Goal: Information Seeking & Learning: Learn about a topic

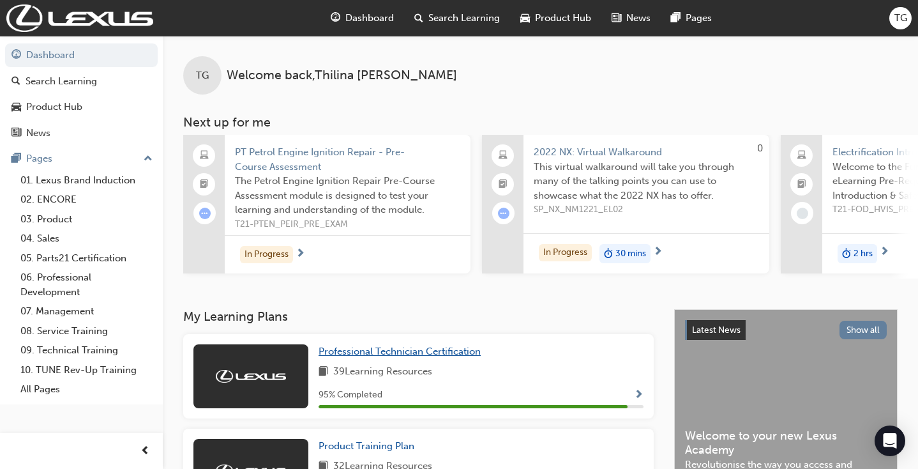
click at [444, 320] on h3 "My Learning Plans" at bounding box center [418, 316] width 471 height 15
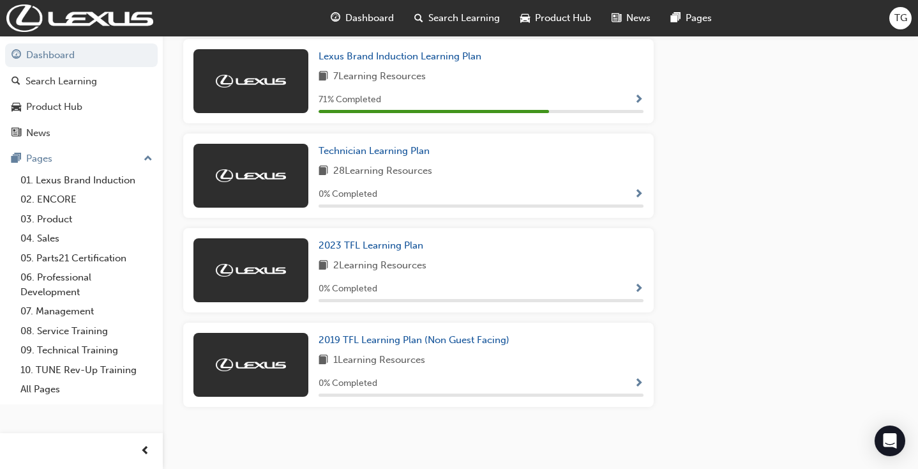
scroll to position [1145, 0]
click at [392, 337] on span "2019 TFL Learning Plan (Non Guest Facing)" at bounding box center [414, 340] width 191 height 11
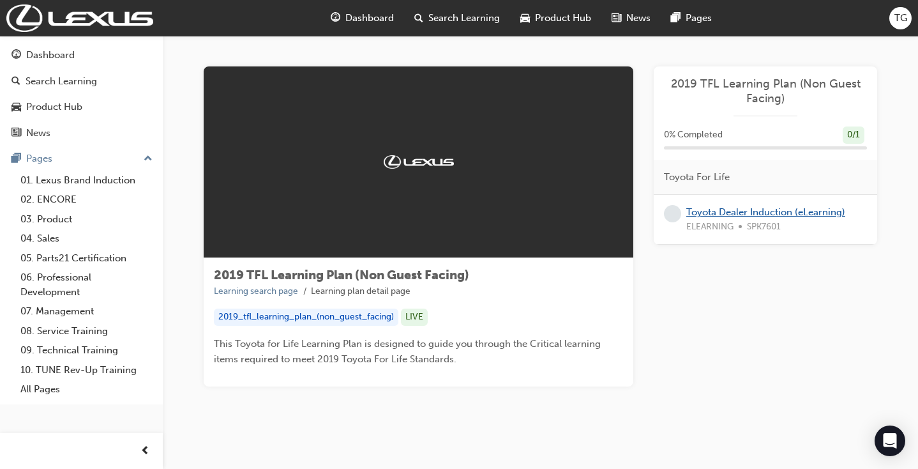
click at [717, 210] on link "Toyota Dealer Induction (eLearning)" at bounding box center [766, 211] width 159 height 11
click at [66, 57] on div "Dashboard" at bounding box center [50, 55] width 49 height 15
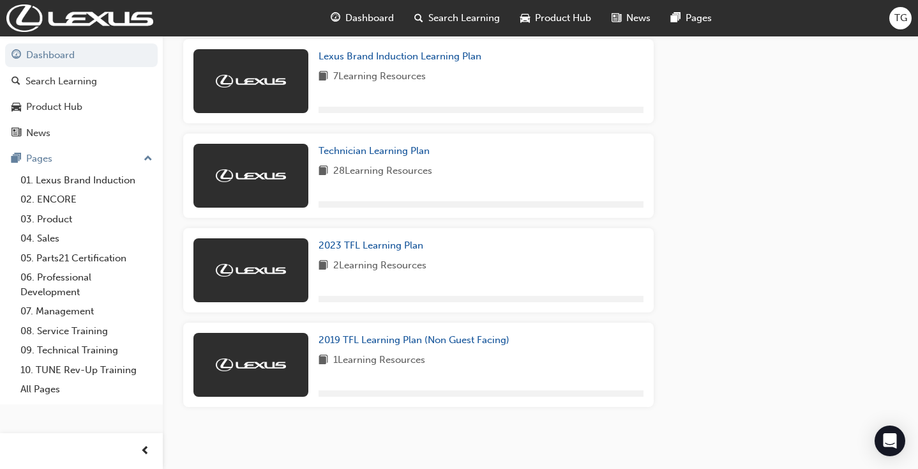
scroll to position [1145, 0]
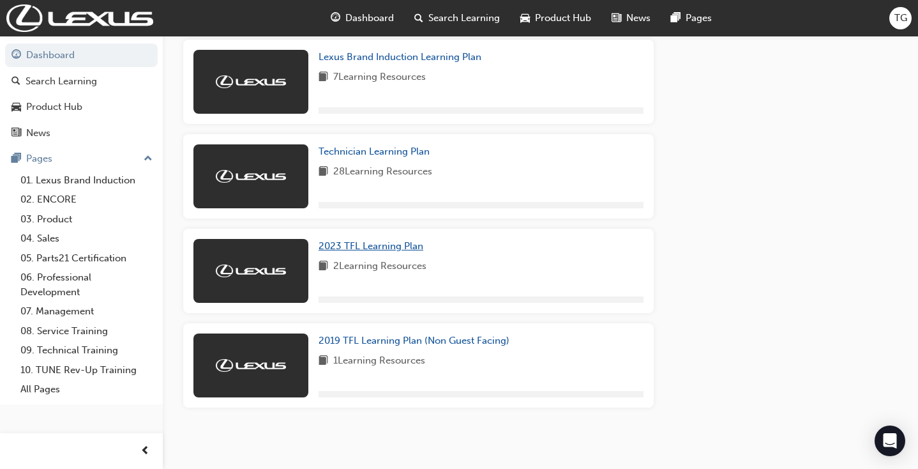
click at [398, 245] on span "2023 TFL Learning Plan" at bounding box center [371, 245] width 105 height 11
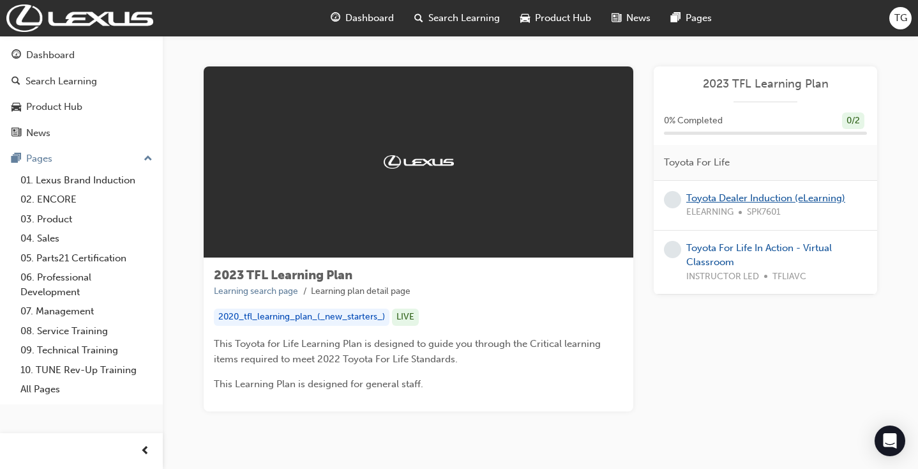
click at [703, 192] on link "Toyota Dealer Induction (eLearning)" at bounding box center [766, 197] width 159 height 11
click at [706, 249] on link "Toyota For Life In Action - Virtual Classroom" at bounding box center [760, 255] width 146 height 26
click at [72, 59] on div "Dashboard" at bounding box center [50, 55] width 49 height 15
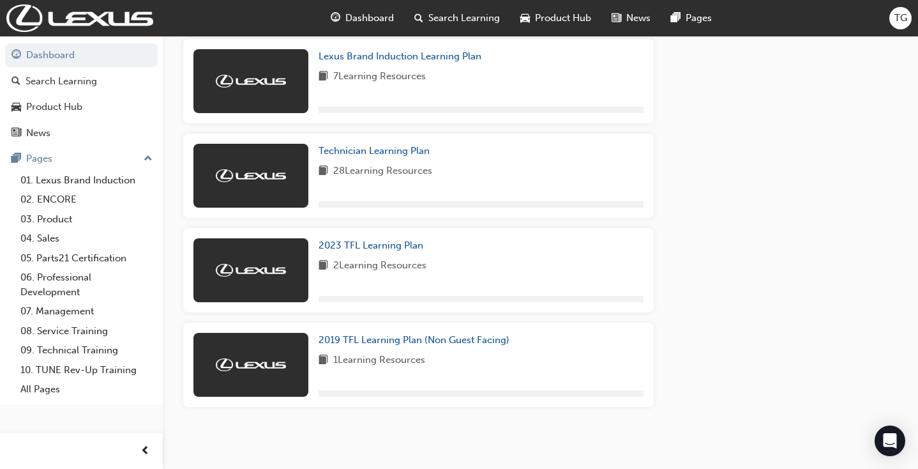
scroll to position [1145, 0]
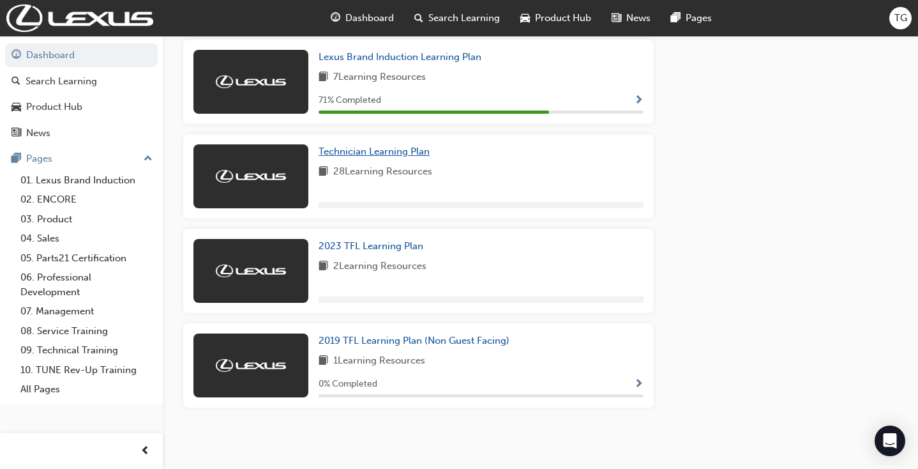
click at [373, 153] on span "Technician Learning Plan" at bounding box center [374, 151] width 111 height 11
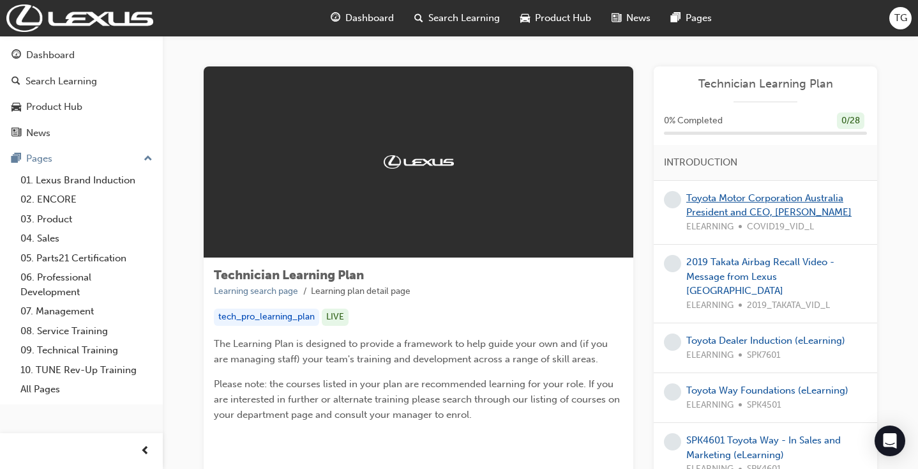
click at [725, 197] on link "Toyota Motor Corporation Australia President and CEO, Matthew Callachor" at bounding box center [769, 205] width 165 height 26
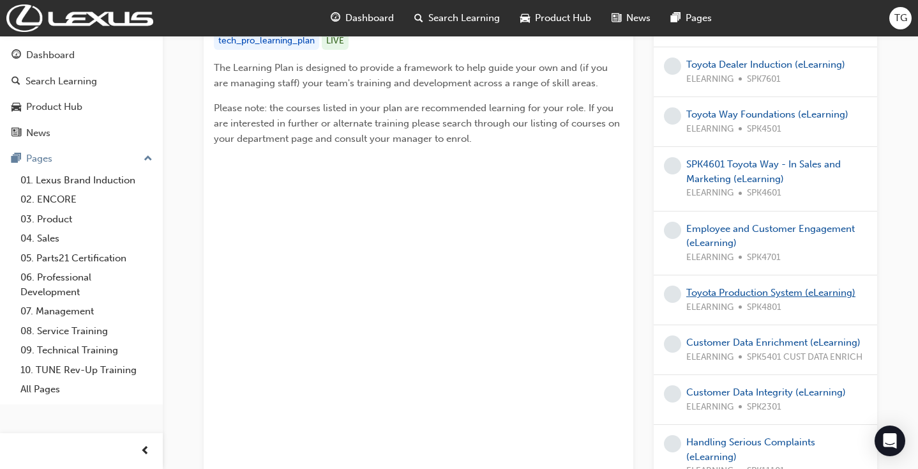
click at [786, 287] on link "Toyota Production System (eLearning)" at bounding box center [771, 292] width 169 height 11
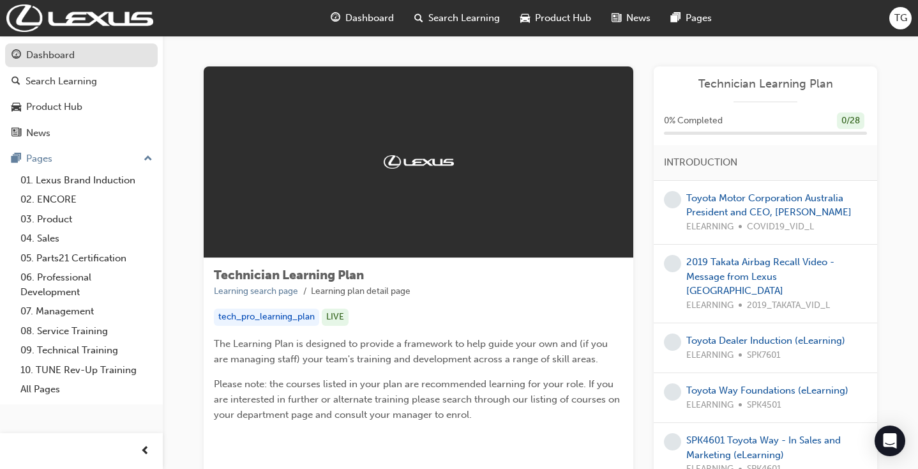
click at [57, 59] on div "Dashboard" at bounding box center [50, 55] width 49 height 15
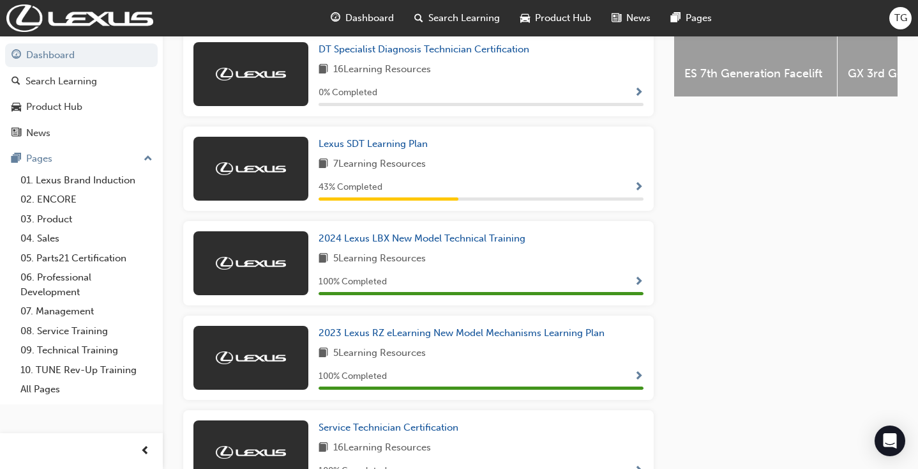
scroll to position [587, 0]
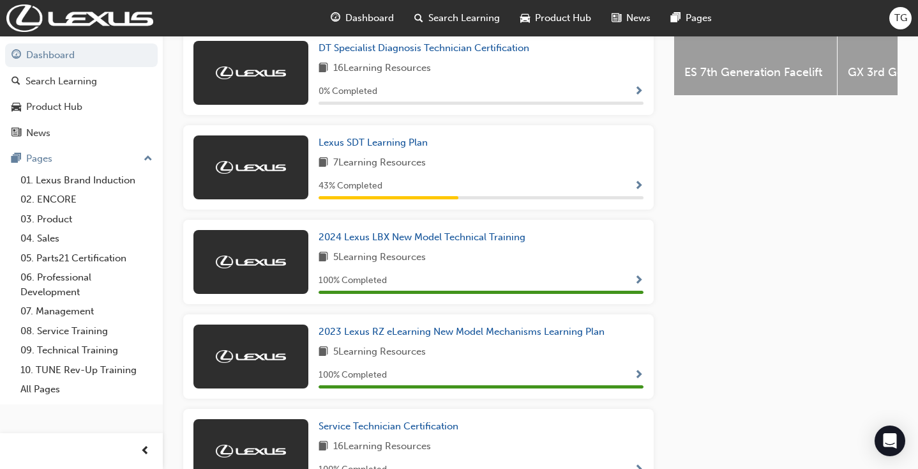
click at [408, 137] on span "Lexus SDT Learning Plan" at bounding box center [373, 142] width 109 height 11
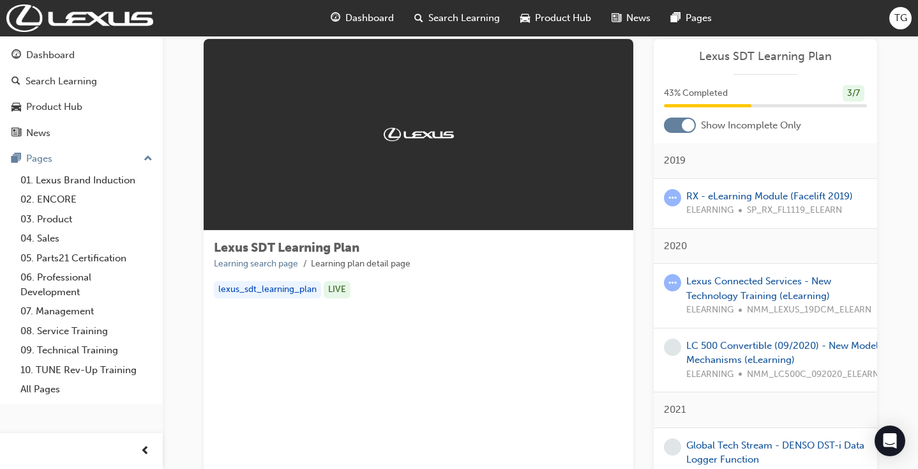
scroll to position [29, 0]
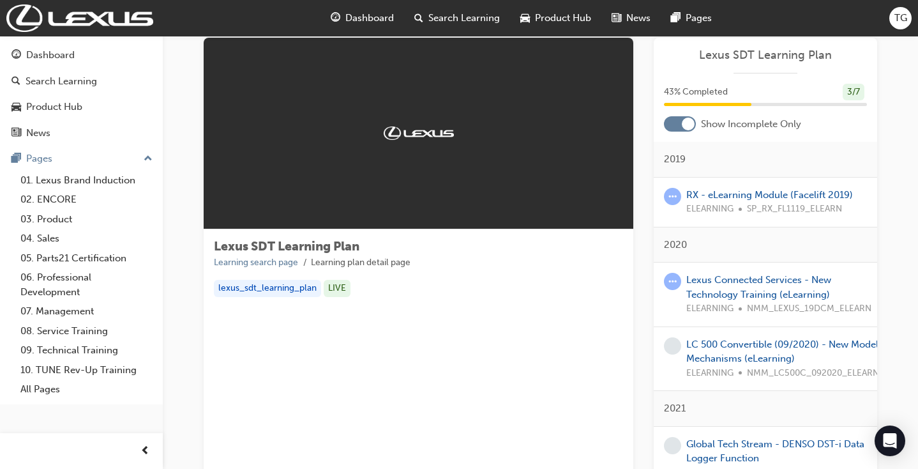
click at [677, 116] on div at bounding box center [680, 123] width 32 height 15
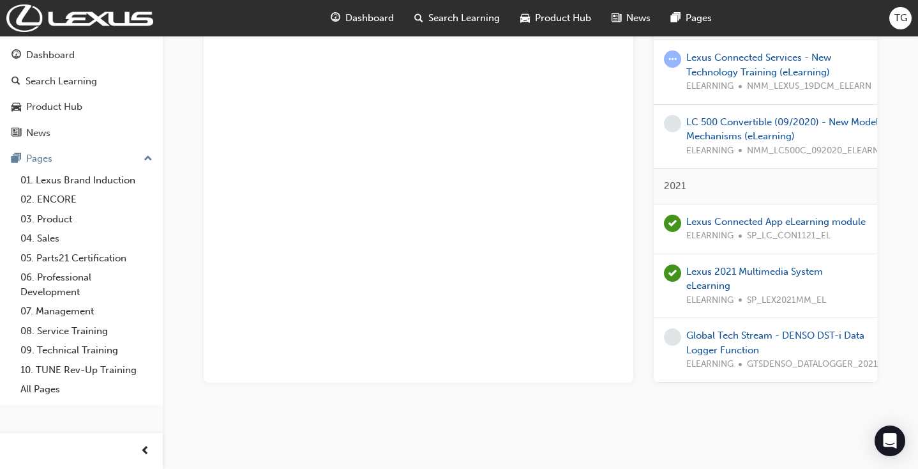
scroll to position [300, 0]
click at [714, 330] on link "Global Tech Stream - DENSO DST-i Data Logger Function" at bounding box center [776, 343] width 178 height 26
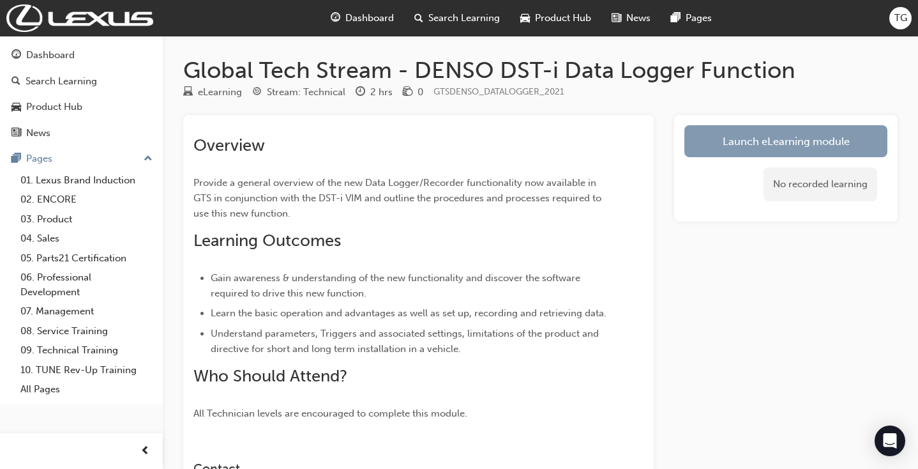
click at [742, 137] on link "Launch eLearning module" at bounding box center [786, 141] width 203 height 32
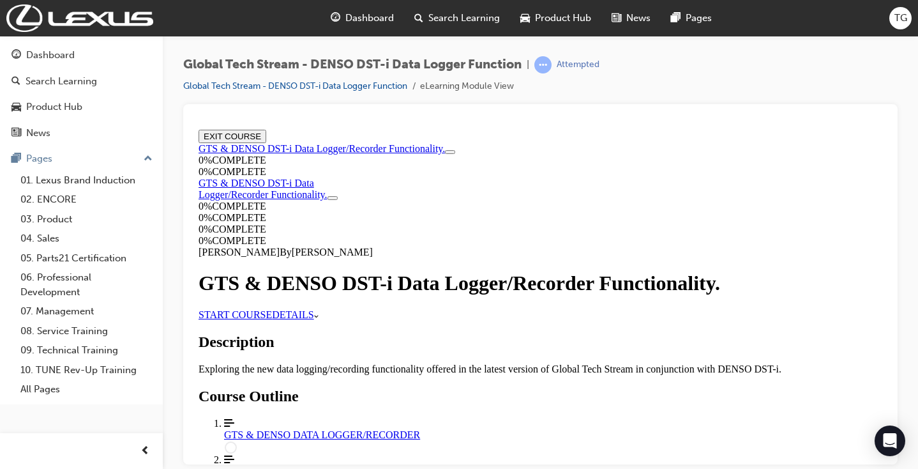
click at [272, 319] on link "START COURSE" at bounding box center [235, 313] width 73 height 11
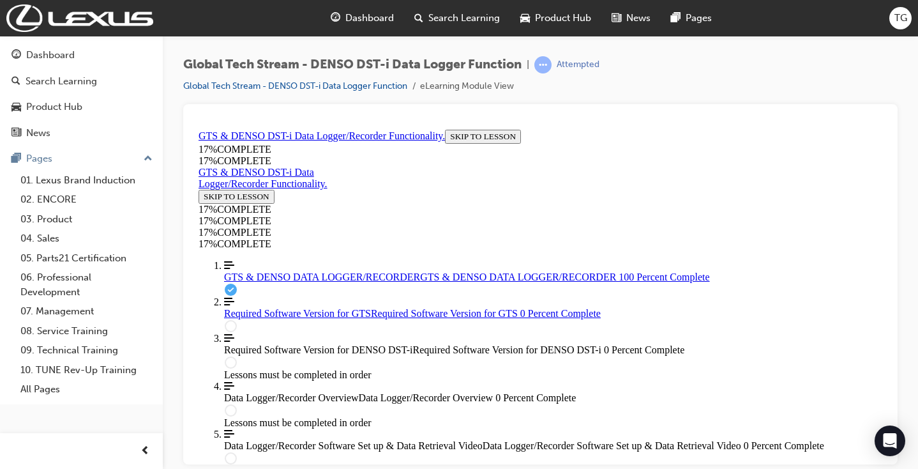
scroll to position [1, 0]
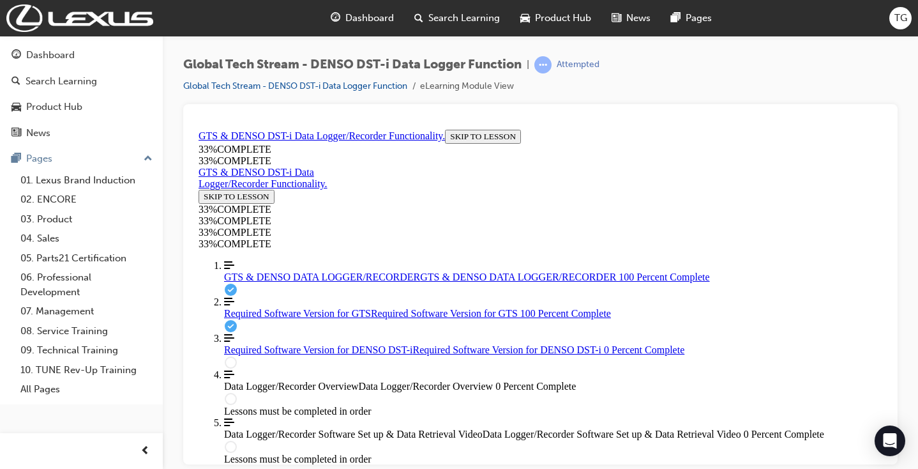
scroll to position [446, 0]
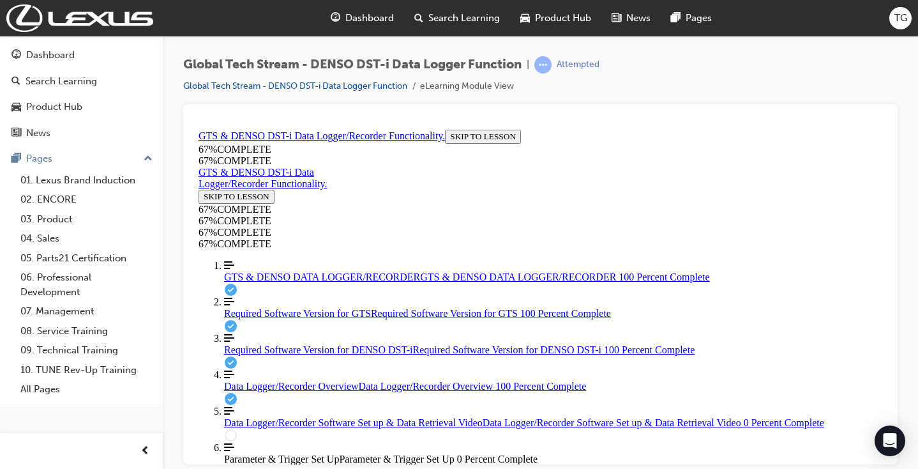
scroll to position [1594, 0]
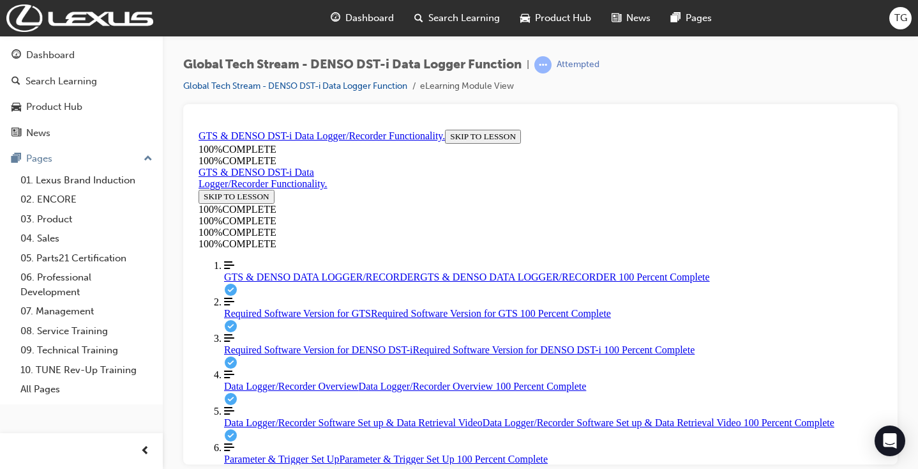
click at [43, 58] on div "Dashboard" at bounding box center [50, 55] width 49 height 15
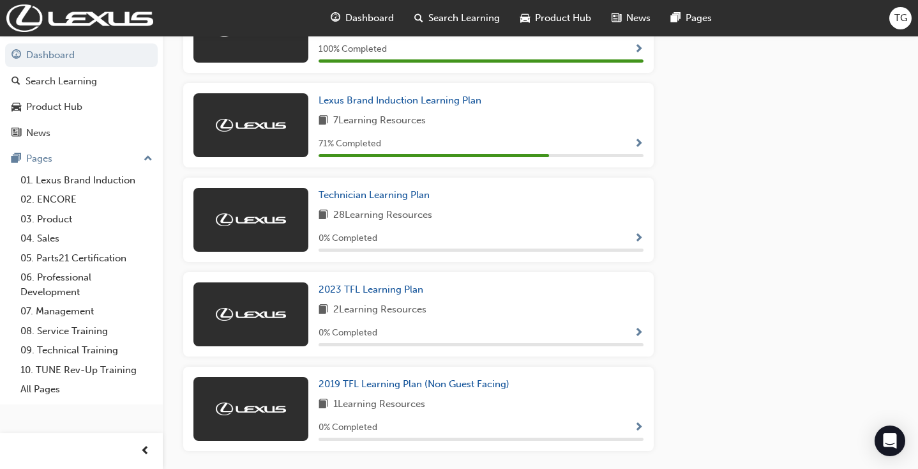
scroll to position [1065, 0]
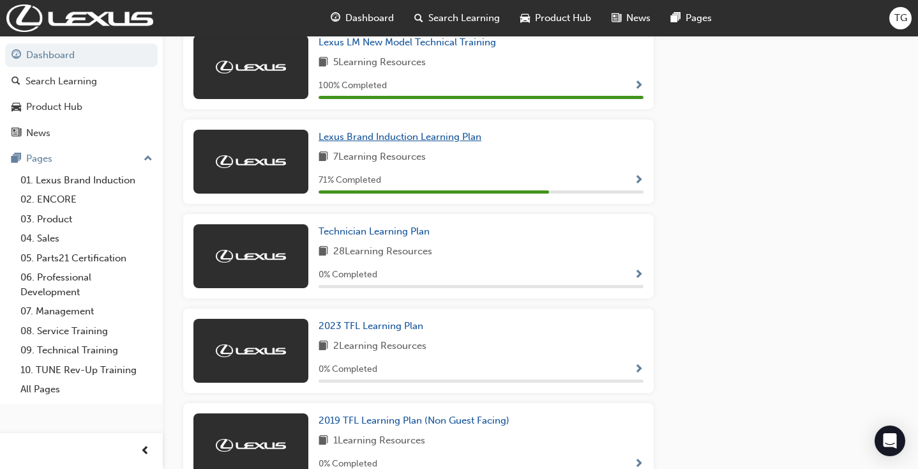
click at [437, 142] on span "Lexus Brand Induction Learning Plan" at bounding box center [400, 136] width 163 height 11
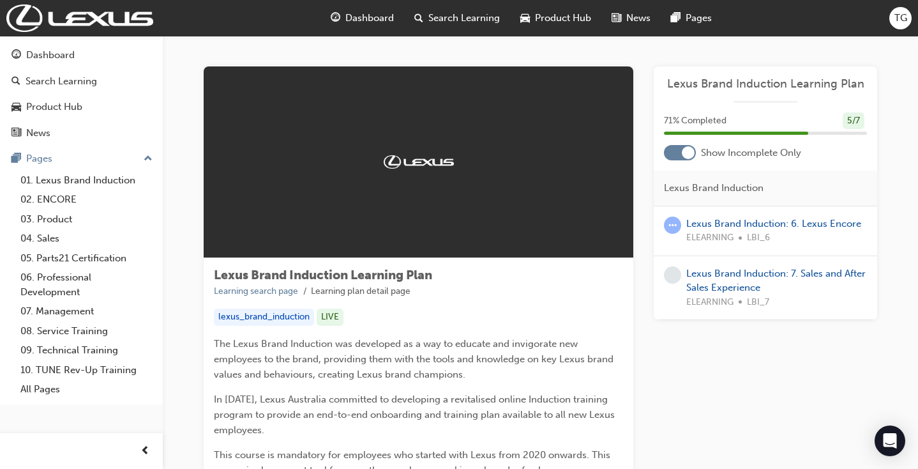
click at [675, 156] on div at bounding box center [680, 152] width 32 height 15
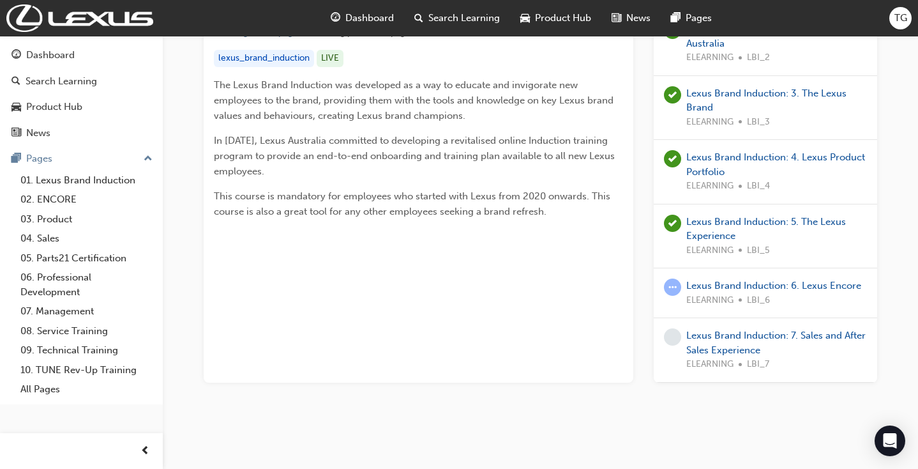
scroll to position [258, 0]
click at [734, 285] on link "Lexus Brand Induction: 6. Lexus Encore" at bounding box center [774, 285] width 175 height 11
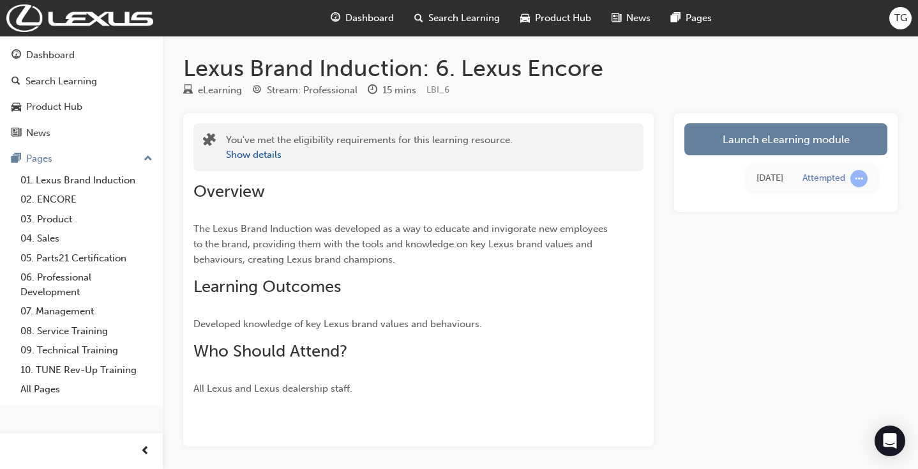
click at [757, 139] on link "Launch eLearning module" at bounding box center [786, 139] width 203 height 32
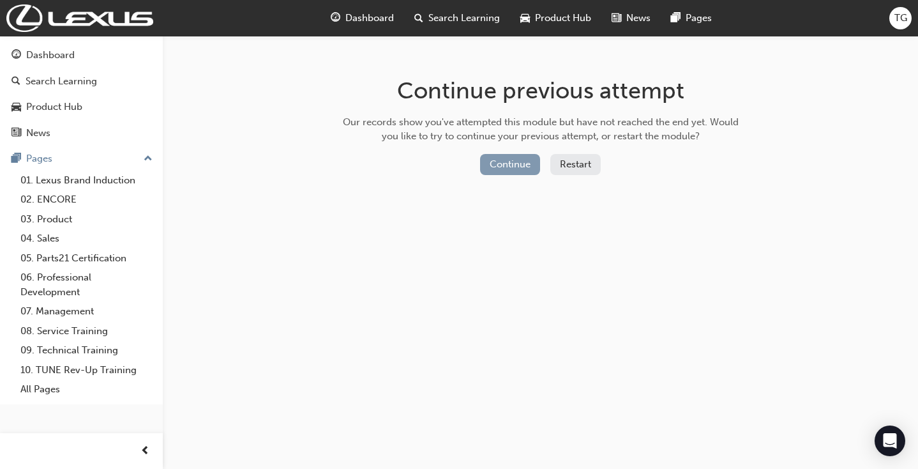
click at [512, 160] on button "Continue" at bounding box center [510, 164] width 60 height 21
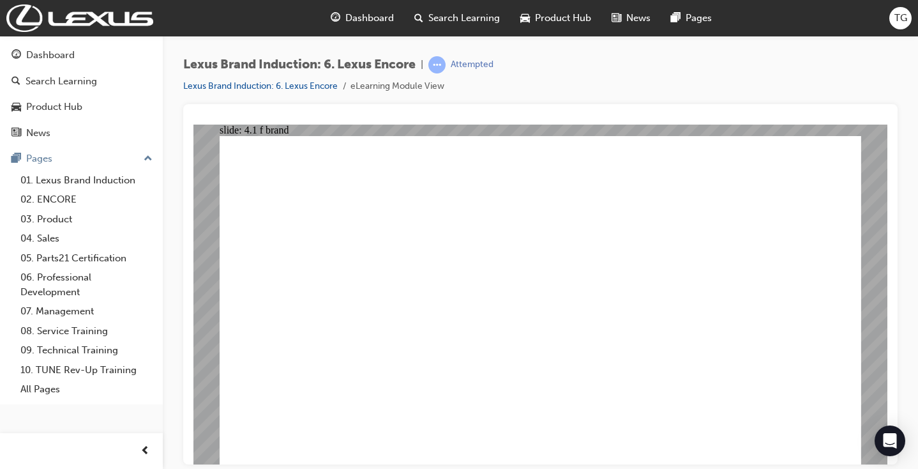
scroll to position [0, 1]
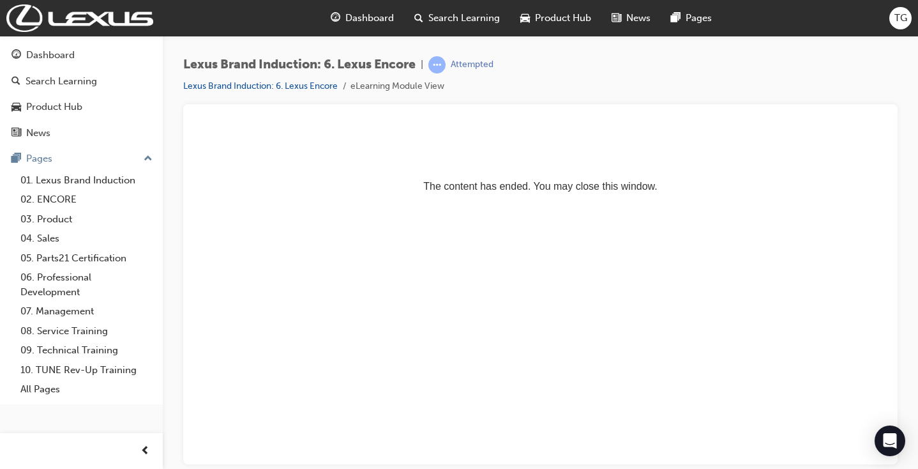
scroll to position [0, 0]
drag, startPoint x: 875, startPoint y: 120, endPoint x: 668, endPoint y: 0, distance: 239.3
click at [875, 120] on div at bounding box center [541, 119] width 694 height 10
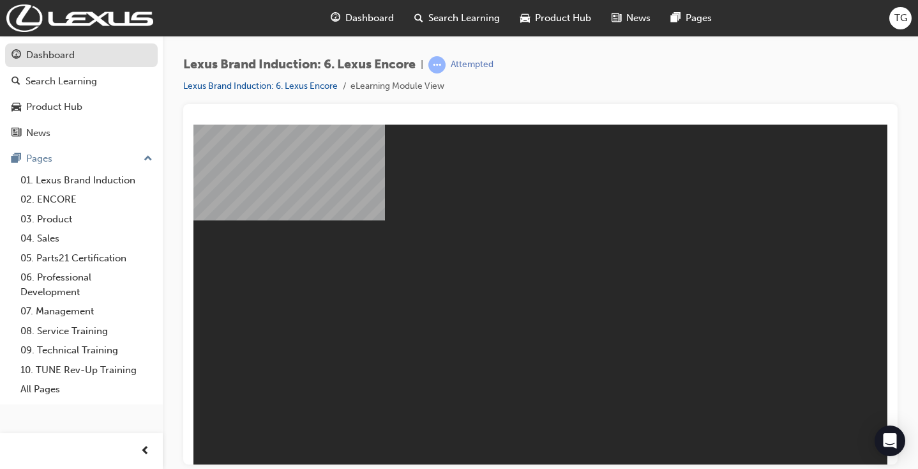
click at [86, 59] on div "Dashboard" at bounding box center [81, 55] width 140 height 16
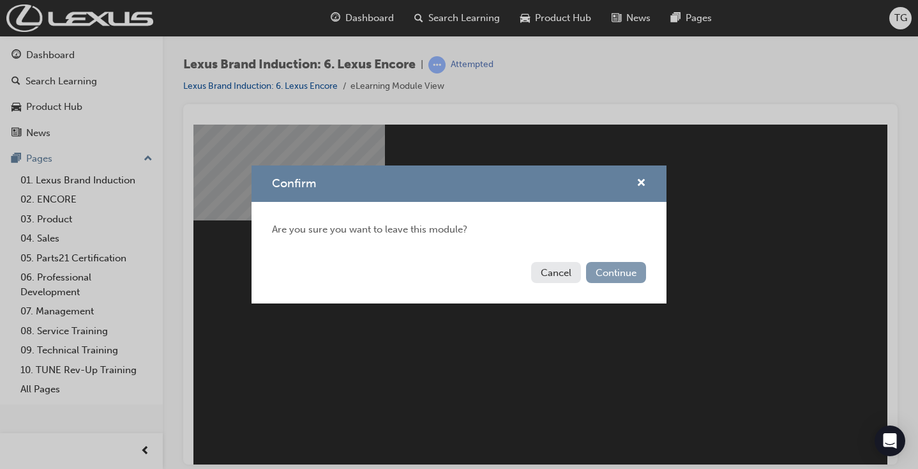
click at [637, 277] on button "Continue" at bounding box center [616, 272] width 60 height 21
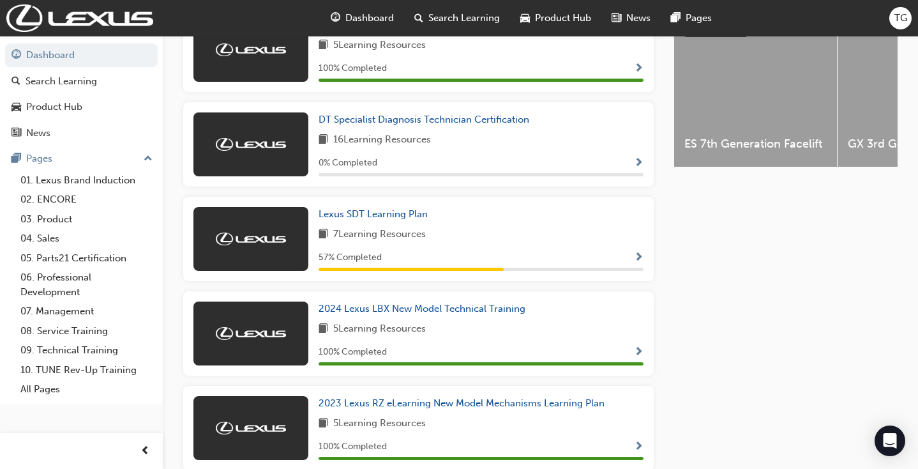
scroll to position [524, 0]
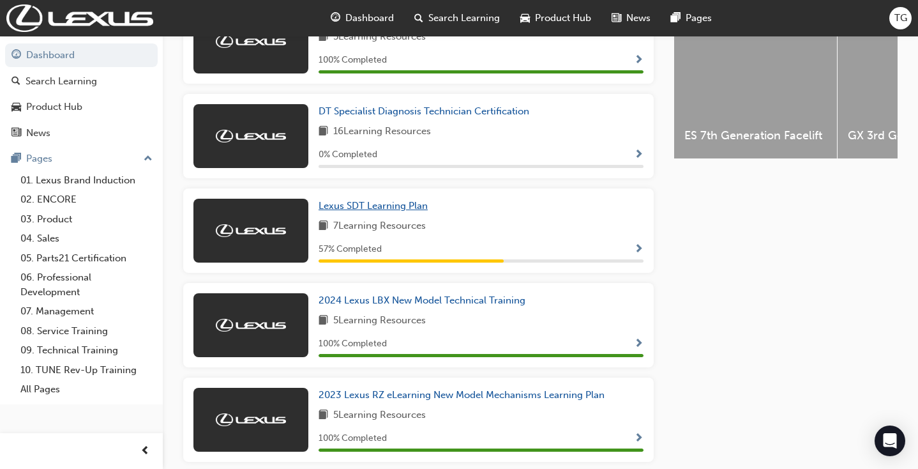
click at [354, 201] on span "Lexus SDT Learning Plan" at bounding box center [373, 205] width 109 height 11
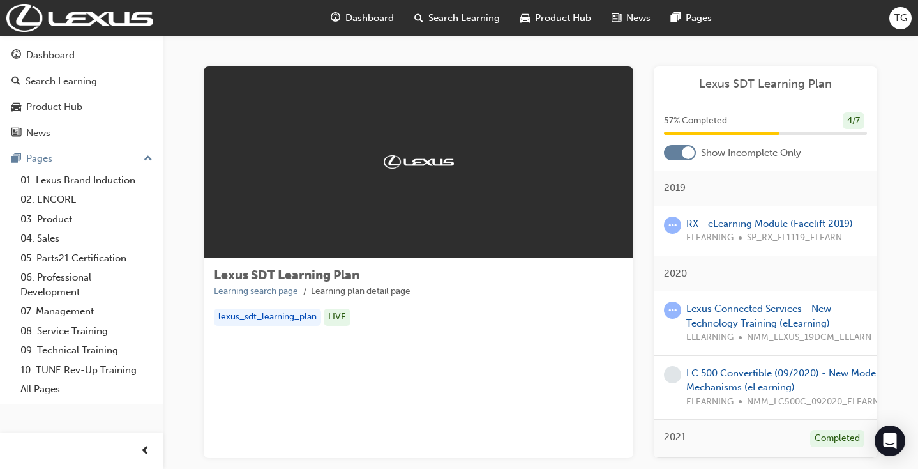
click at [675, 149] on div at bounding box center [680, 152] width 32 height 15
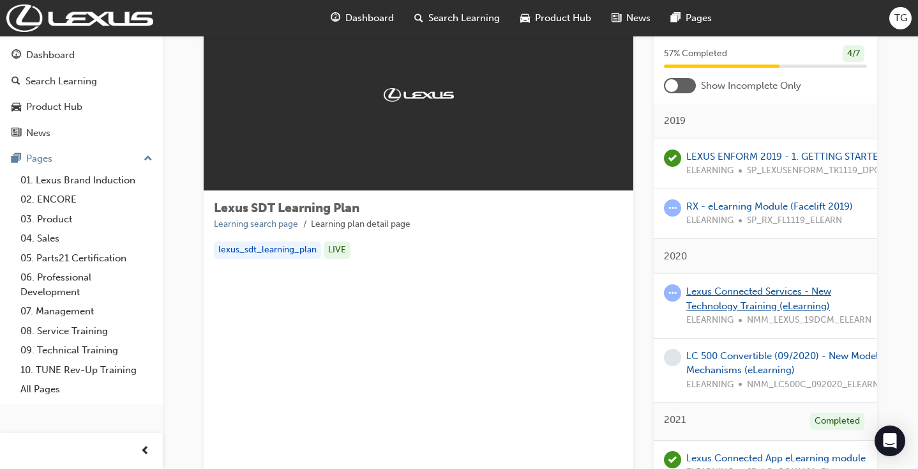
scroll to position [49, 0]
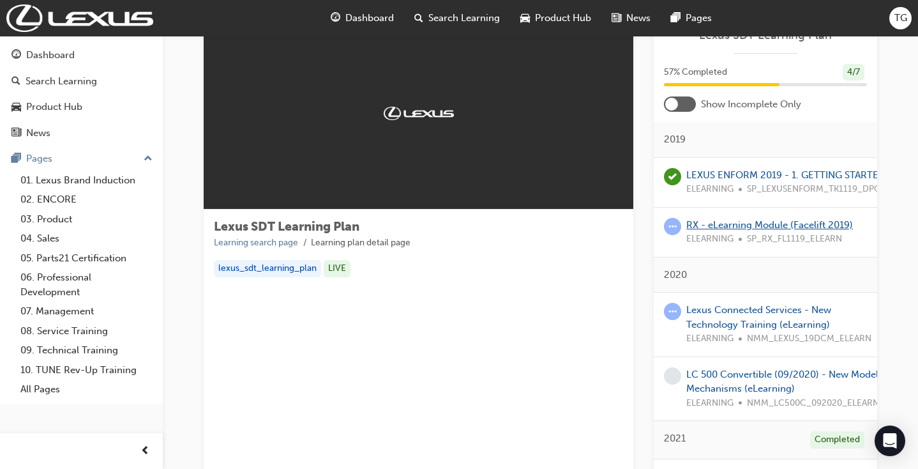
click at [723, 223] on link "RX - eLearning Module (Facelift 2019)" at bounding box center [770, 224] width 167 height 11
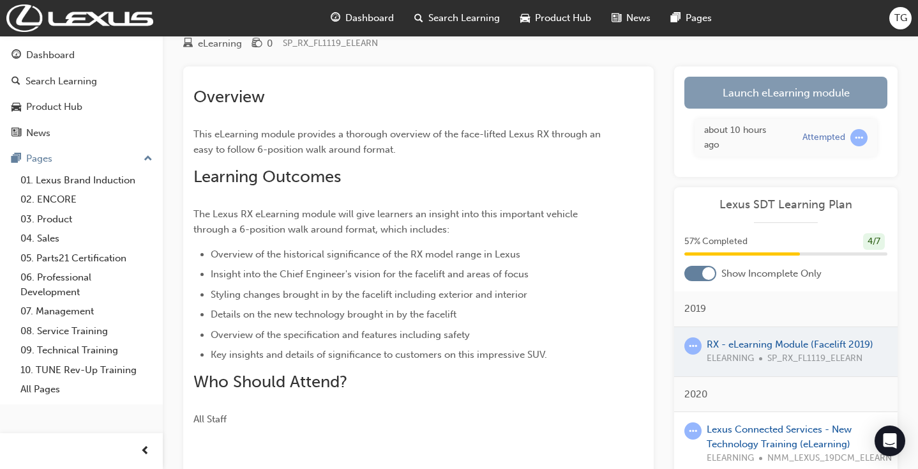
click at [751, 89] on link "Launch eLearning module" at bounding box center [786, 93] width 203 height 32
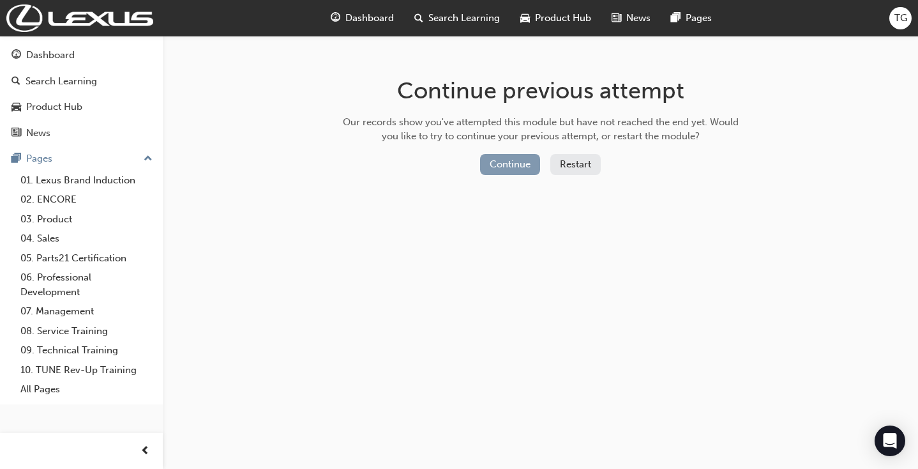
scroll to position [1, 1]
click at [506, 165] on button "Continue" at bounding box center [510, 164] width 60 height 21
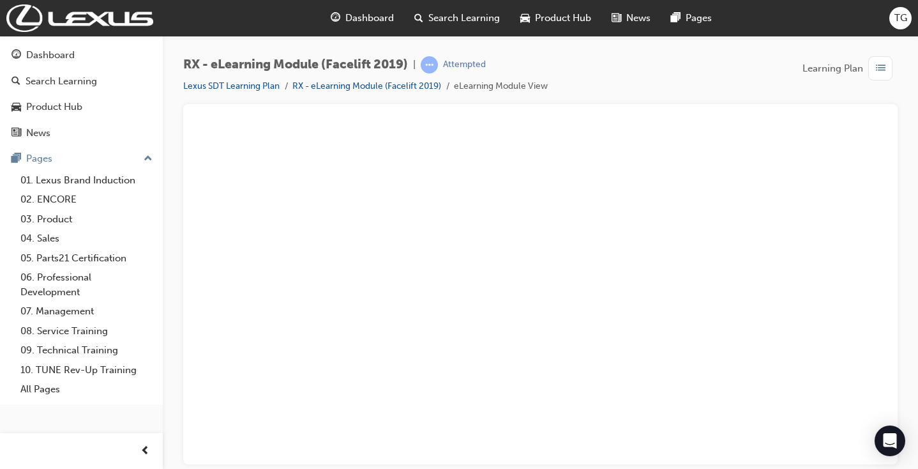
scroll to position [0, 0]
click at [504, 257] on div "play" at bounding box center [504, 257] width 0 height 0
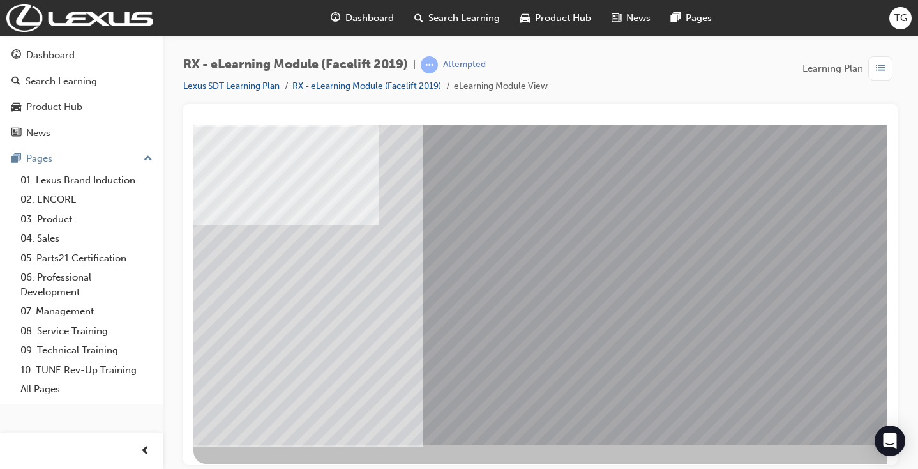
scroll to position [139, 0]
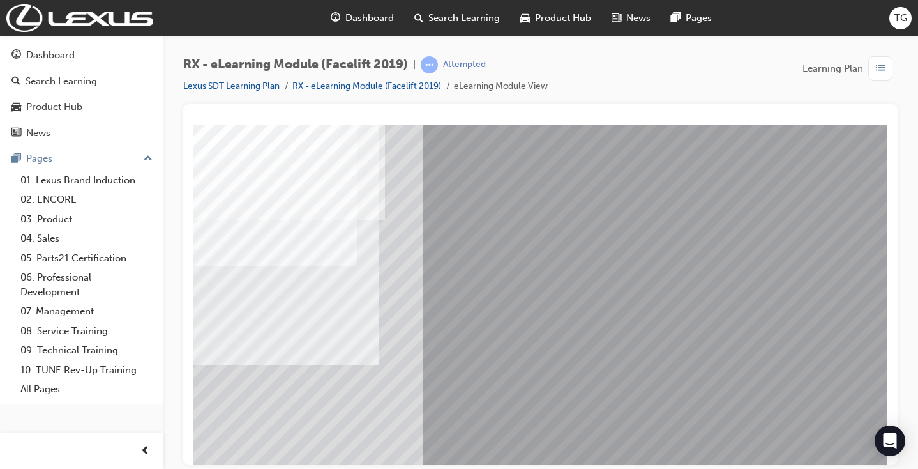
scroll to position [0, 0]
click at [319, 89] on link "RX - eLearning Module (Facelift 2019)" at bounding box center [367, 85] width 149 height 11
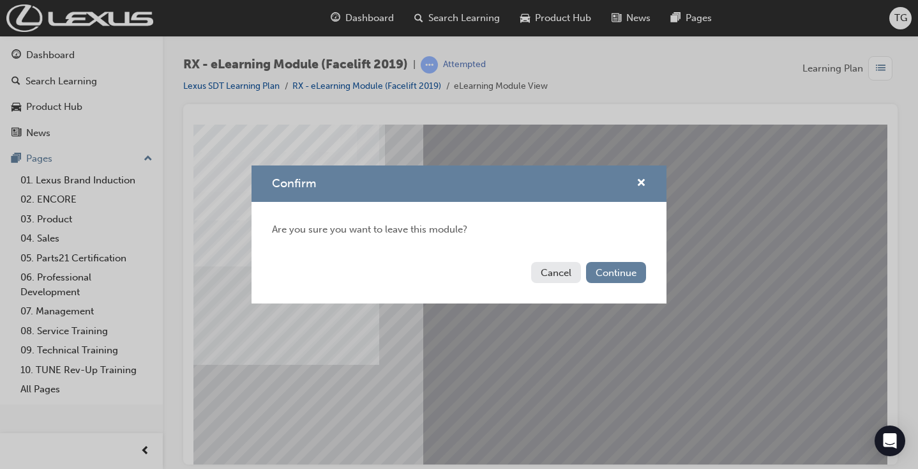
click at [575, 266] on button "Cancel" at bounding box center [556, 272] width 50 height 21
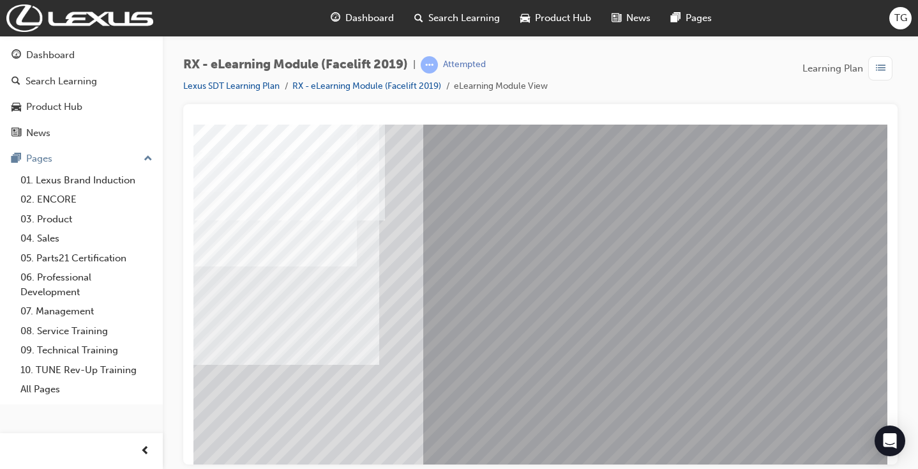
click at [57, 51] on div "Dashboard" at bounding box center [50, 55] width 49 height 15
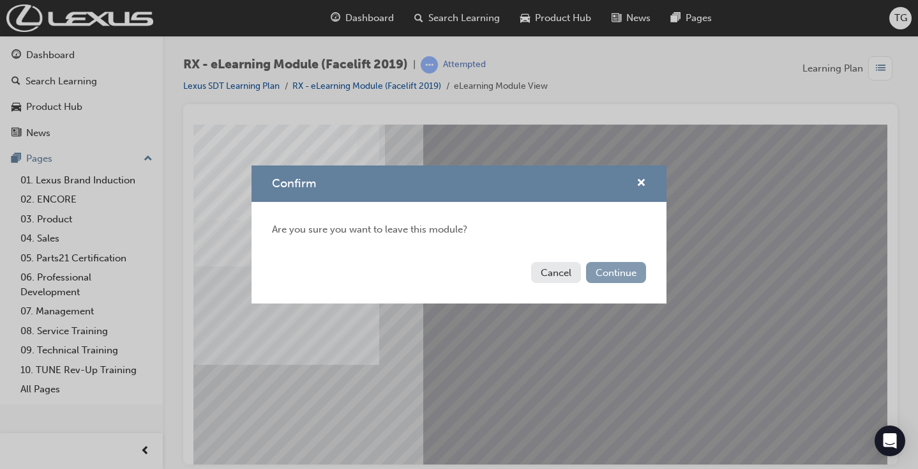
click at [627, 279] on button "Continue" at bounding box center [616, 272] width 60 height 21
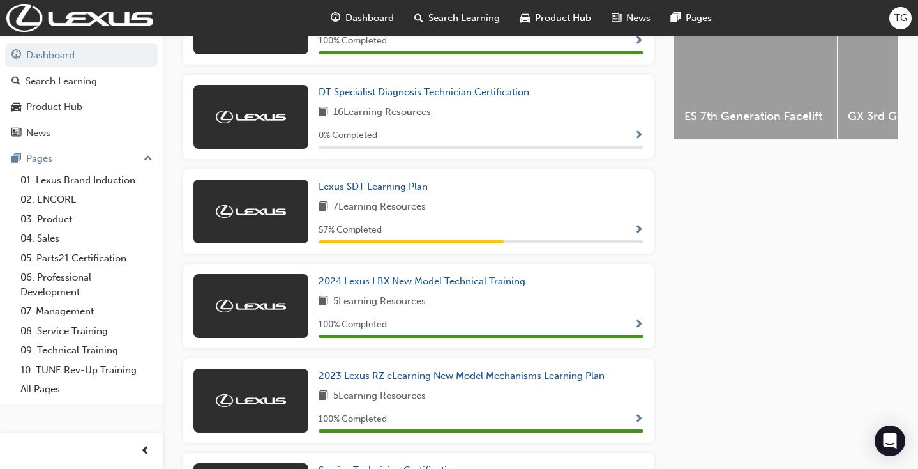
scroll to position [524, 0]
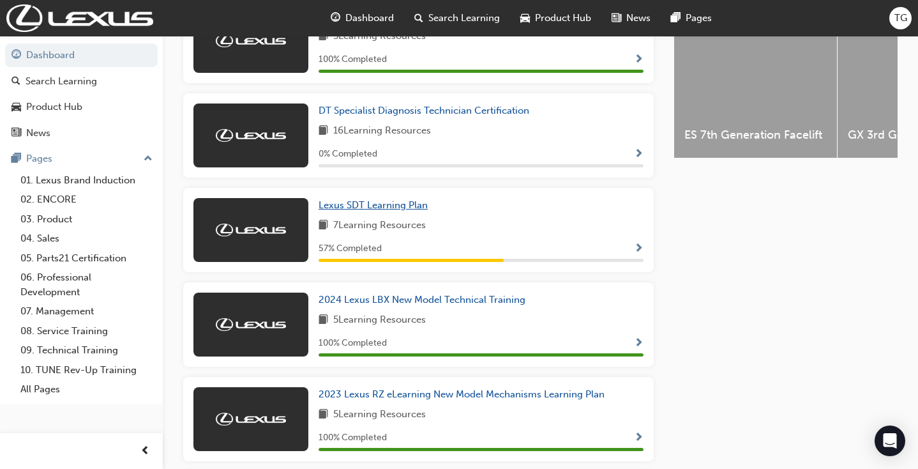
click at [353, 202] on link "Lexus SDT Learning Plan" at bounding box center [376, 205] width 114 height 15
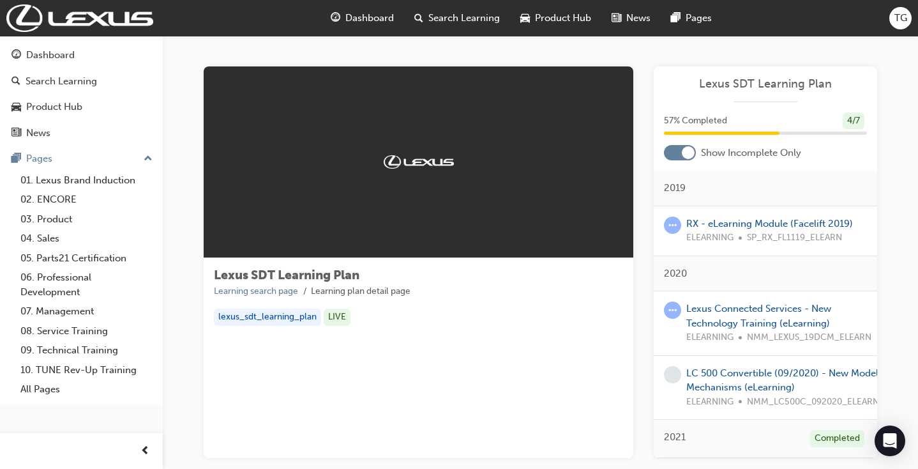
click at [671, 154] on div at bounding box center [680, 152] width 32 height 15
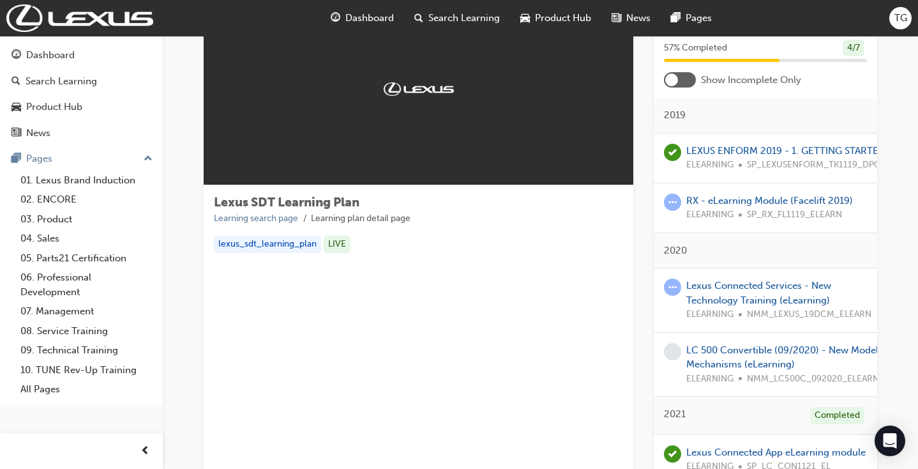
scroll to position [72, 0]
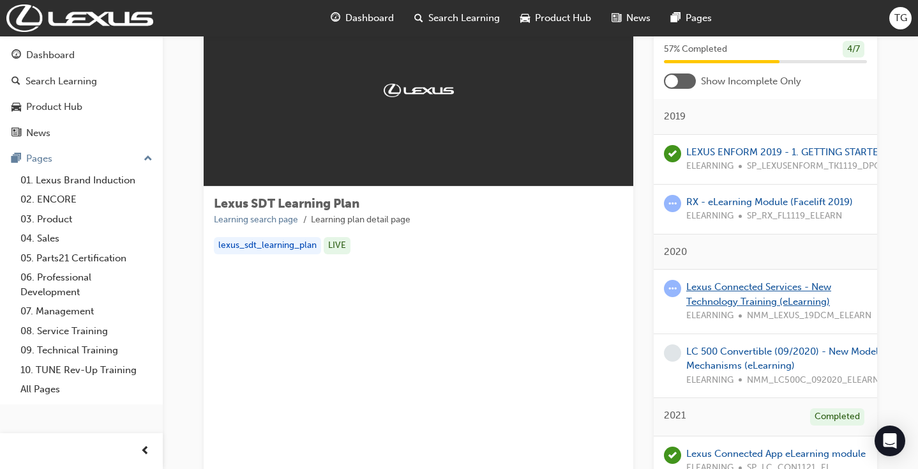
click at [776, 284] on link "Lexus Connected Services - New Technology Training (eLearning)" at bounding box center [759, 294] width 145 height 26
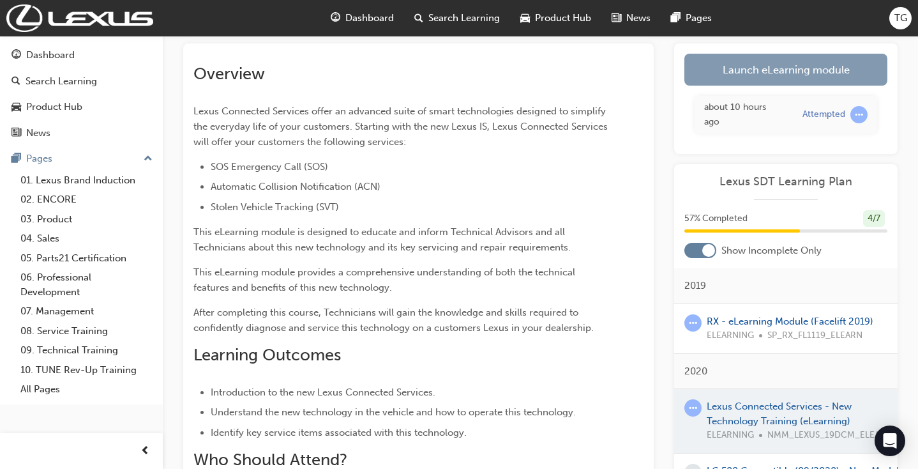
click at [770, 62] on link "Launch eLearning module" at bounding box center [786, 70] width 203 height 32
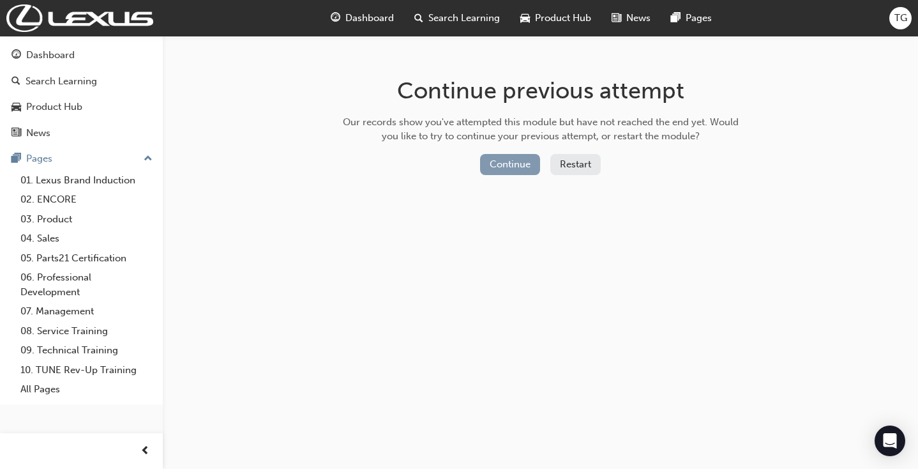
click at [521, 164] on button "Continue" at bounding box center [510, 164] width 60 height 21
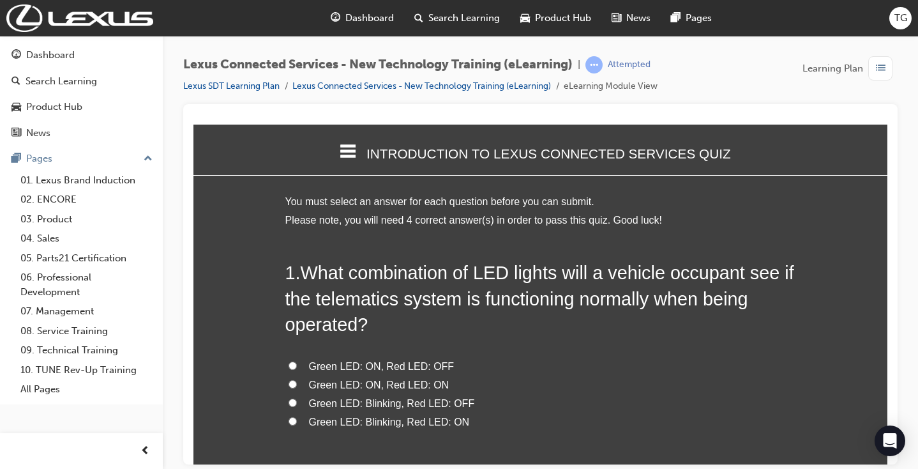
click at [415, 360] on span "Green LED: ON, Red LED: OFF" at bounding box center [382, 365] width 146 height 11
click at [297, 361] on input "Green LED: ON, Red LED: OFF" at bounding box center [293, 365] width 8 height 8
radio input "true"
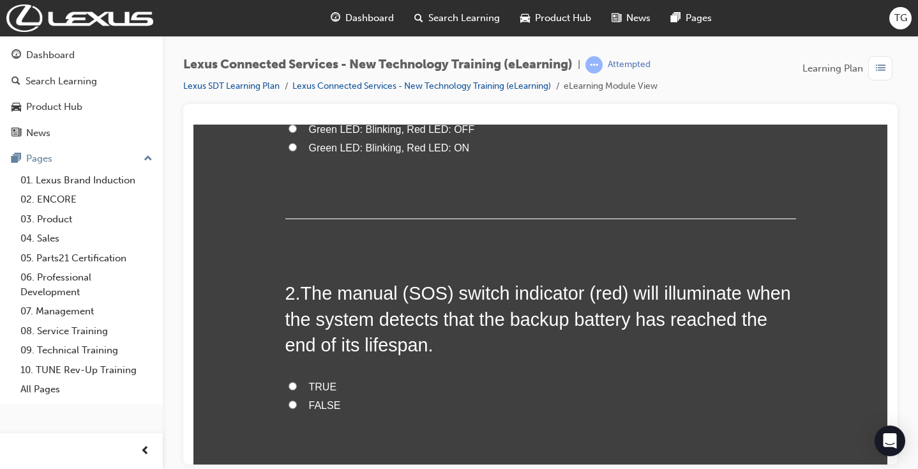
scroll to position [275, 0]
click at [319, 379] on span "TRUE" at bounding box center [323, 384] width 28 height 11
click at [297, 380] on input "TRUE" at bounding box center [293, 384] width 8 height 8
radio input "true"
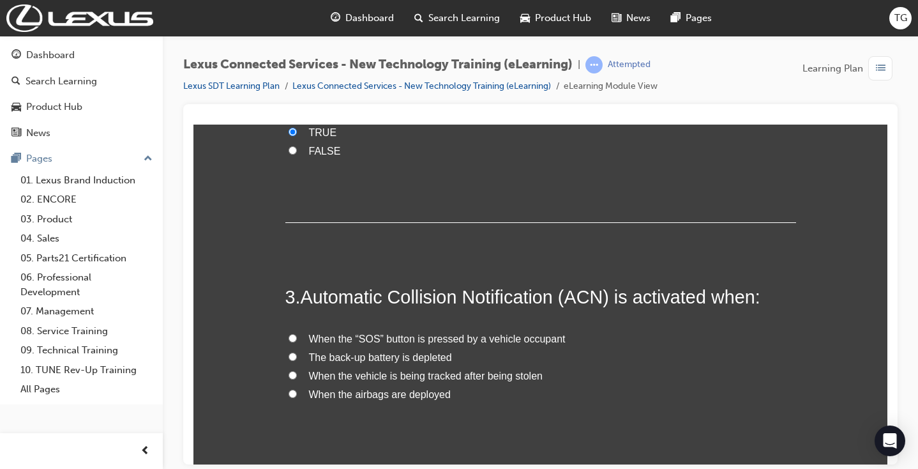
scroll to position [528, 0]
click at [431, 389] on span "When the airbags are deployed" at bounding box center [380, 394] width 142 height 11
click at [297, 390] on input "When the airbags are deployed" at bounding box center [293, 394] width 8 height 8
radio input "true"
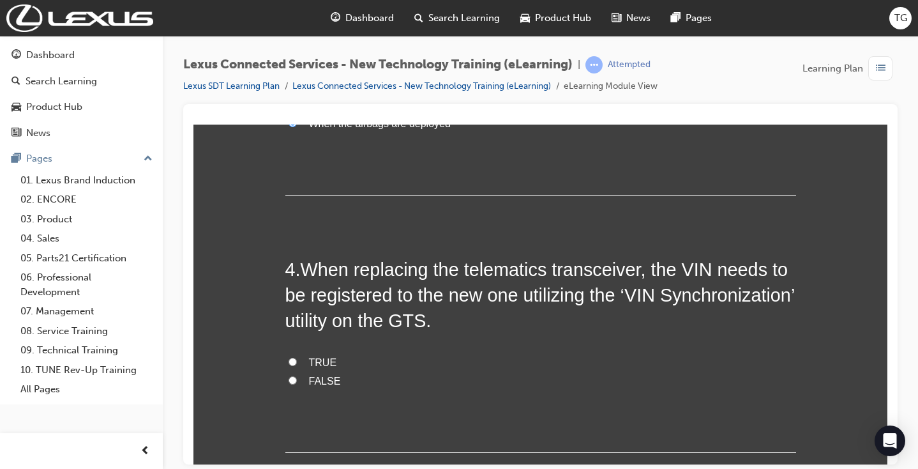
scroll to position [798, 0]
click at [312, 357] on span "TRUE" at bounding box center [323, 362] width 28 height 11
click at [297, 358] on input "TRUE" at bounding box center [293, 362] width 8 height 8
radio input "true"
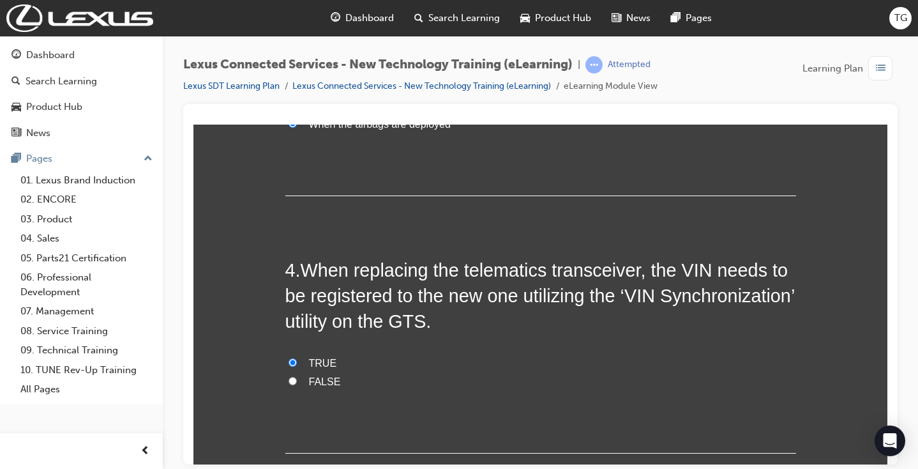
scroll to position [0, 0]
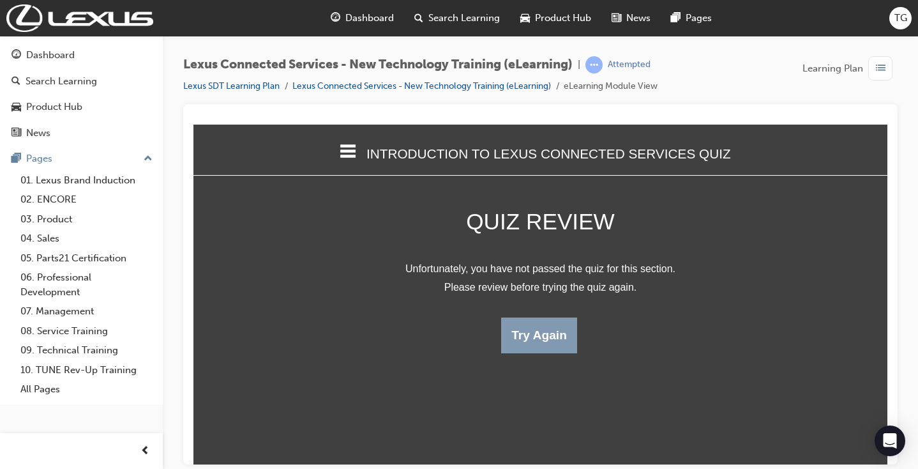
click at [542, 341] on button "Try Again" at bounding box center [539, 335] width 76 height 36
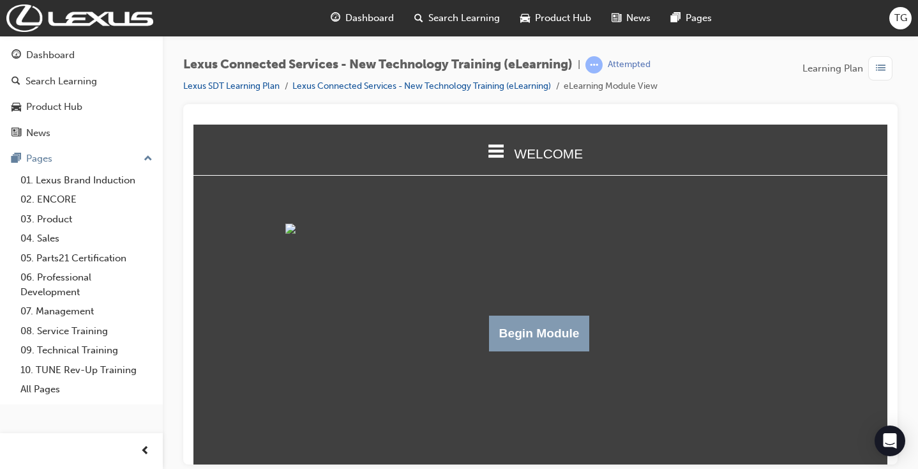
scroll to position [1, 0]
click at [563, 351] on button "Begin Module" at bounding box center [539, 333] width 101 height 36
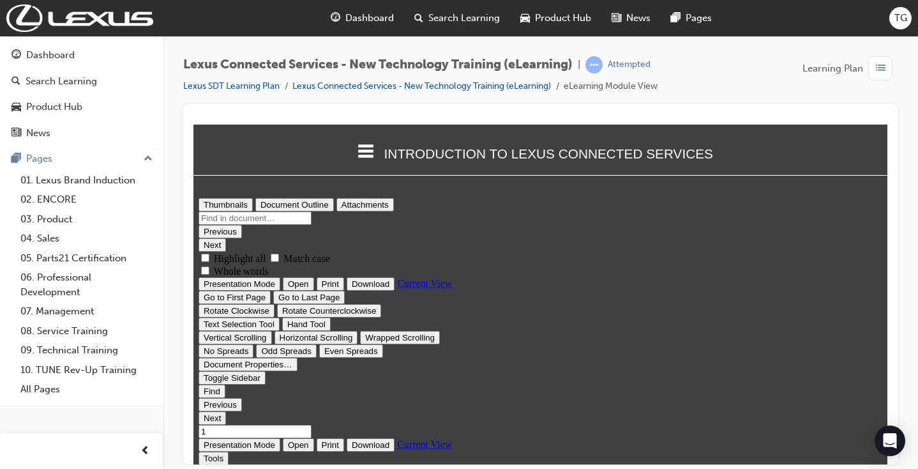
scroll to position [0, 0]
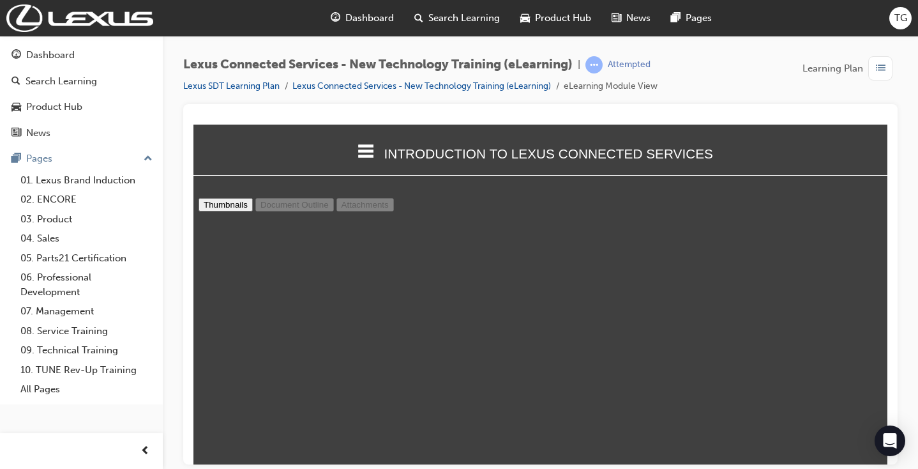
type input "20"
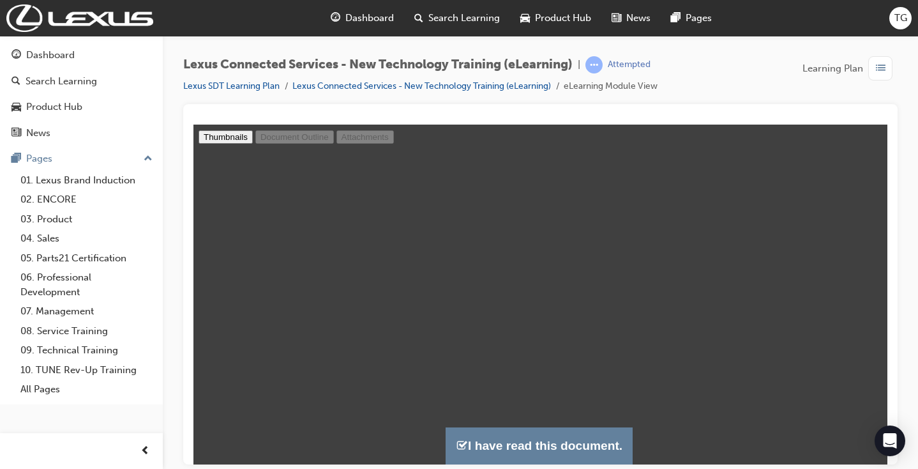
scroll to position [66, 0]
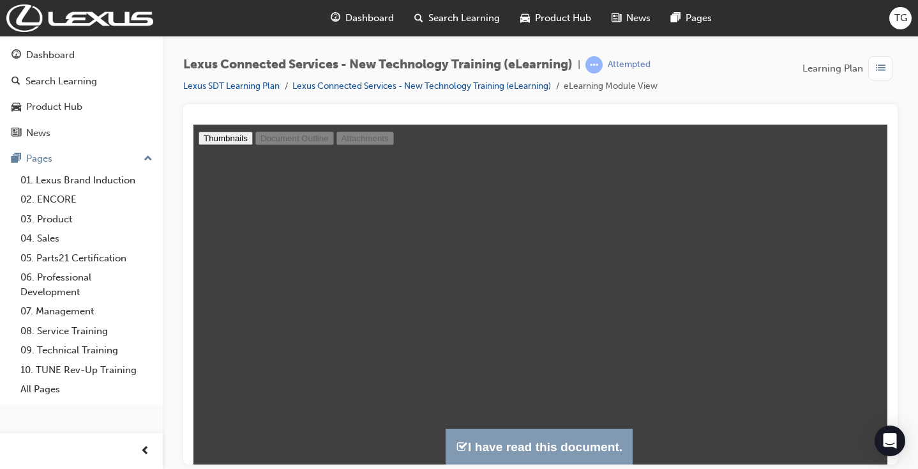
click at [540, 443] on button "I have read this document." at bounding box center [539, 446] width 187 height 36
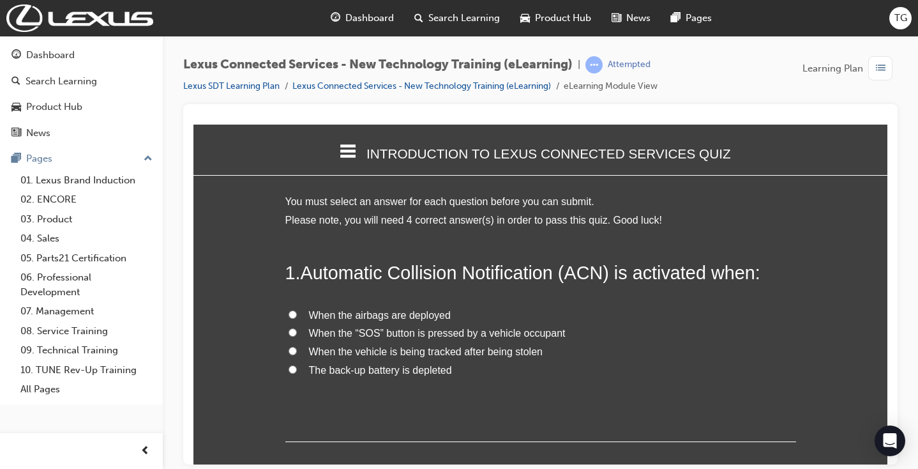
click at [427, 313] on span "When the airbags are deployed" at bounding box center [380, 314] width 142 height 11
click at [297, 313] on input "When the airbags are deployed" at bounding box center [293, 314] width 8 height 8
radio input "true"
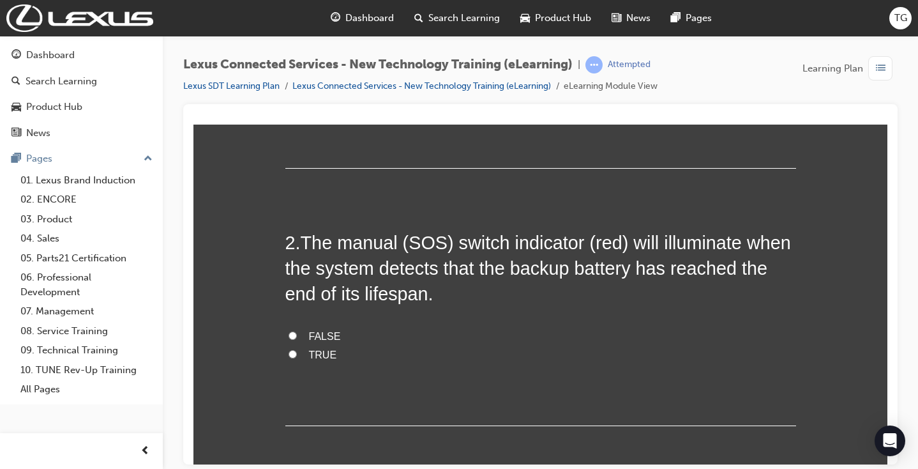
scroll to position [277, 0]
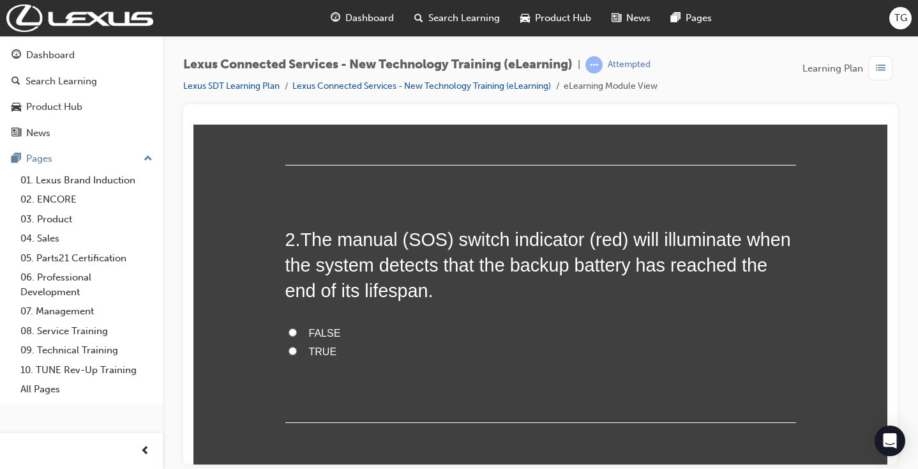
click at [325, 327] on span "FALSE" at bounding box center [325, 332] width 32 height 11
click at [297, 328] on input "FALSE" at bounding box center [293, 332] width 8 height 8
radio input "true"
click at [319, 346] on span "TRUE" at bounding box center [323, 351] width 28 height 11
click at [297, 346] on input "TRUE" at bounding box center [293, 350] width 8 height 8
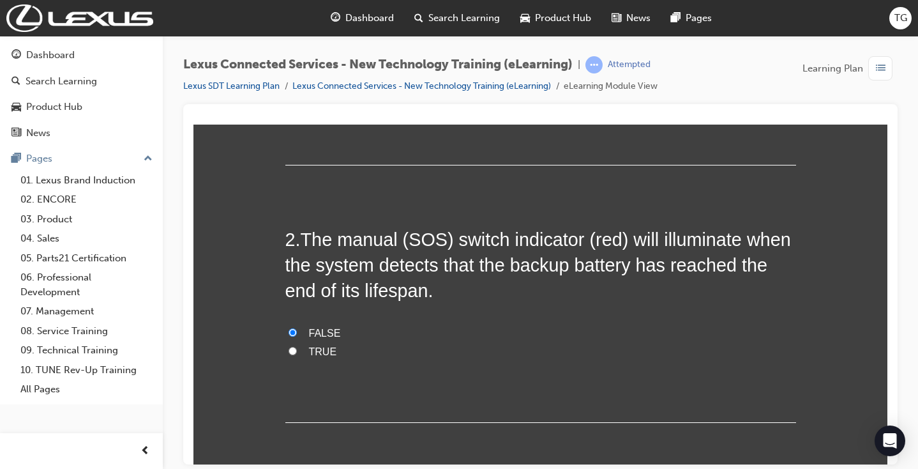
radio input "true"
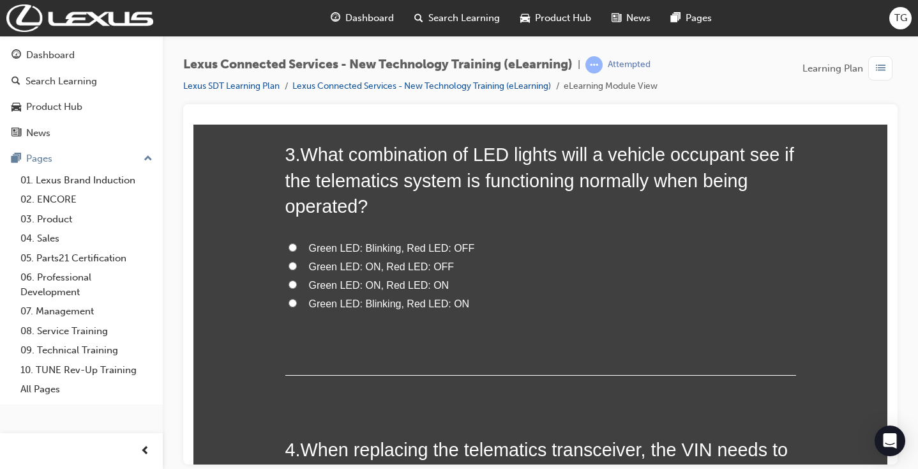
scroll to position [618, 0]
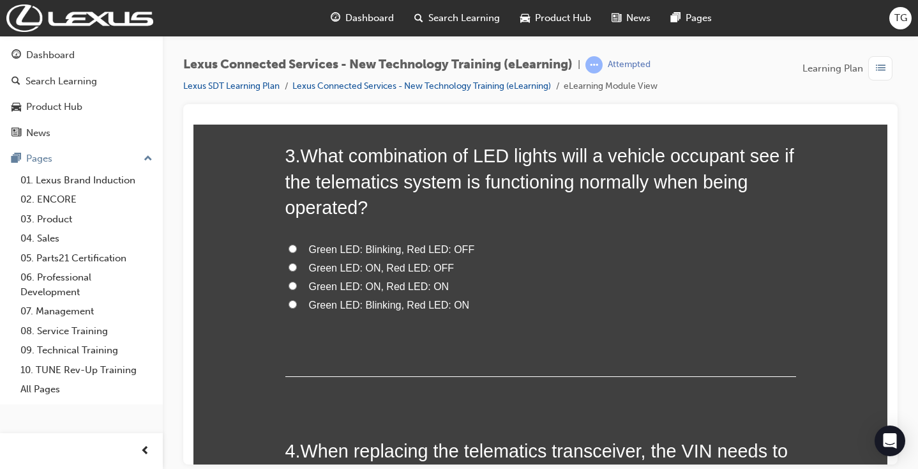
click at [331, 262] on span "Green LED: ON, Red LED: OFF" at bounding box center [382, 267] width 146 height 11
click at [297, 263] on input "Green LED: ON, Red LED: OFF" at bounding box center [293, 267] width 8 height 8
radio input "true"
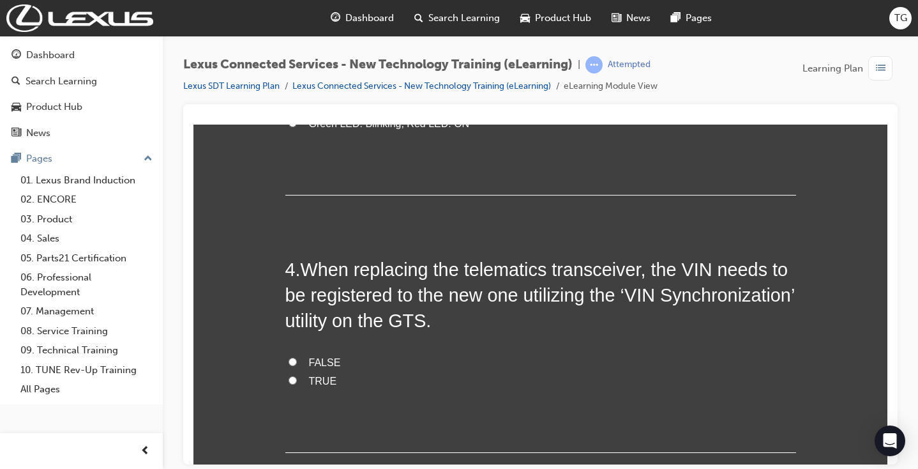
scroll to position [798, 0]
click at [317, 357] on span "FALSE" at bounding box center [325, 362] width 32 height 11
click at [297, 358] on input "FALSE" at bounding box center [293, 362] width 8 height 8
radio input "true"
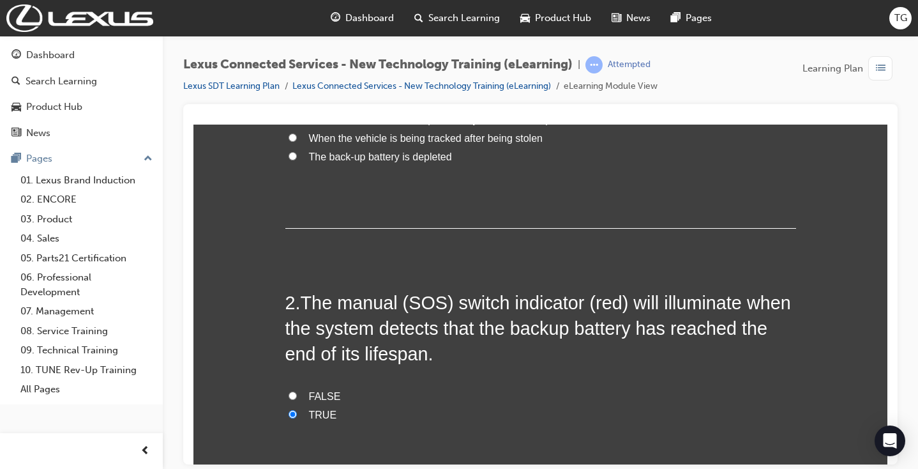
scroll to position [213, 0]
click at [317, 391] on span "FALSE" at bounding box center [325, 396] width 32 height 11
click at [297, 392] on input "FALSE" at bounding box center [293, 396] width 8 height 8
radio input "true"
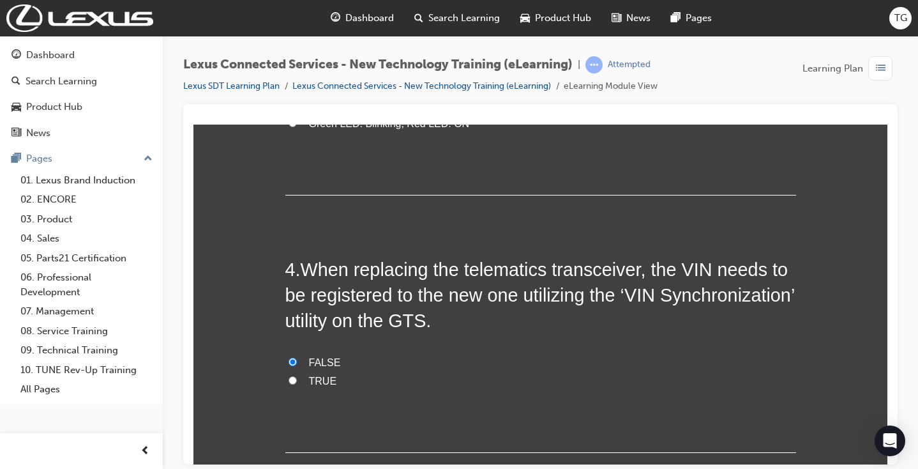
scroll to position [798, 0]
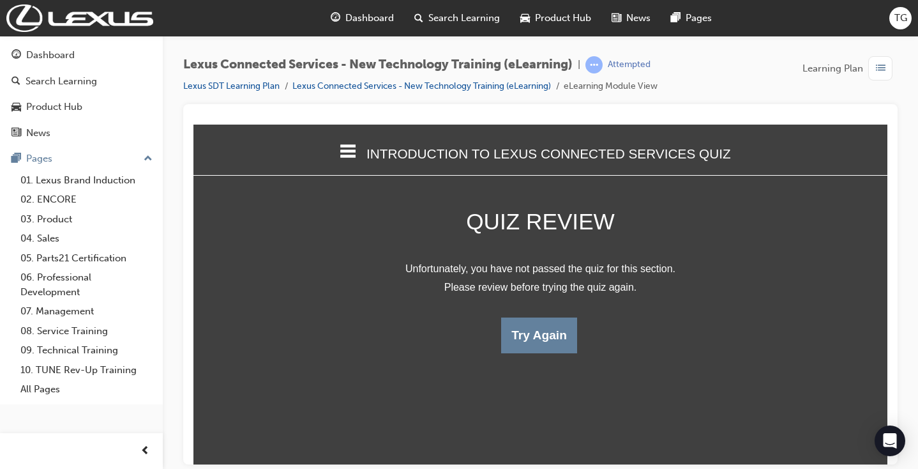
scroll to position [0, 0]
click at [559, 347] on button "Try Again" at bounding box center [539, 335] width 76 height 36
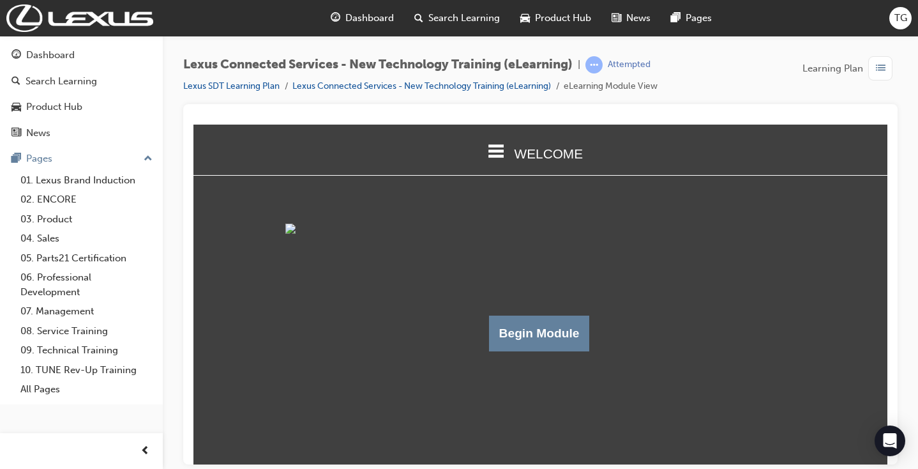
scroll to position [36, 0]
click at [69, 52] on div "Dashboard" at bounding box center [50, 55] width 49 height 15
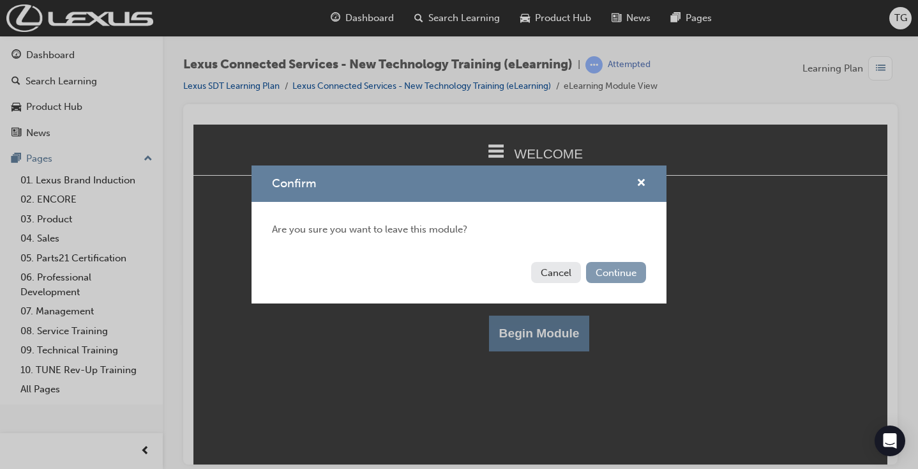
click at [623, 268] on button "Continue" at bounding box center [616, 272] width 60 height 21
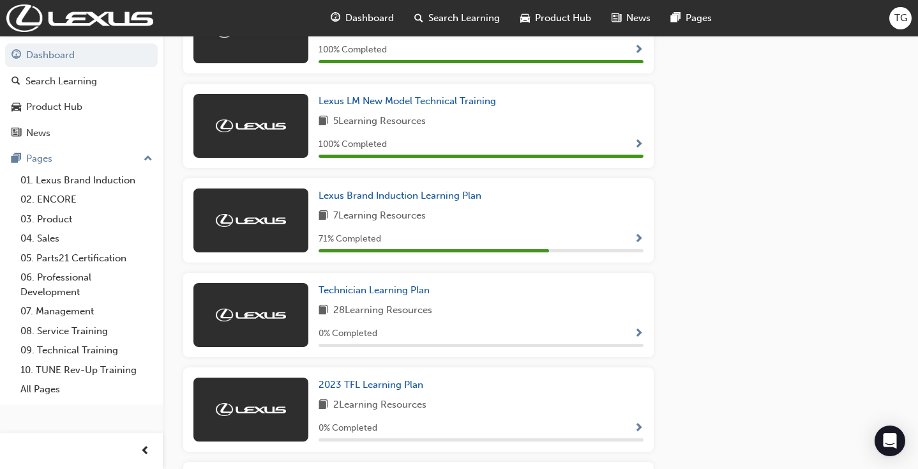
scroll to position [1006, 0]
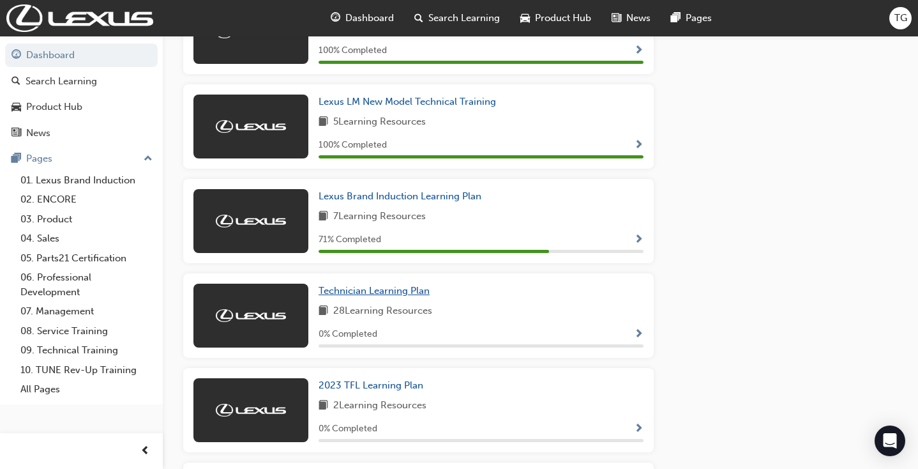
click at [402, 288] on span "Technician Learning Plan" at bounding box center [374, 290] width 111 height 11
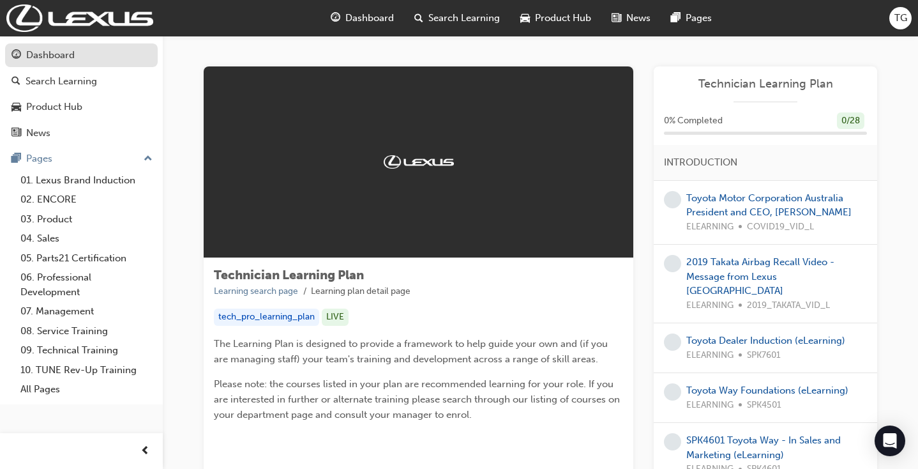
click at [52, 54] on div "Dashboard" at bounding box center [50, 55] width 49 height 15
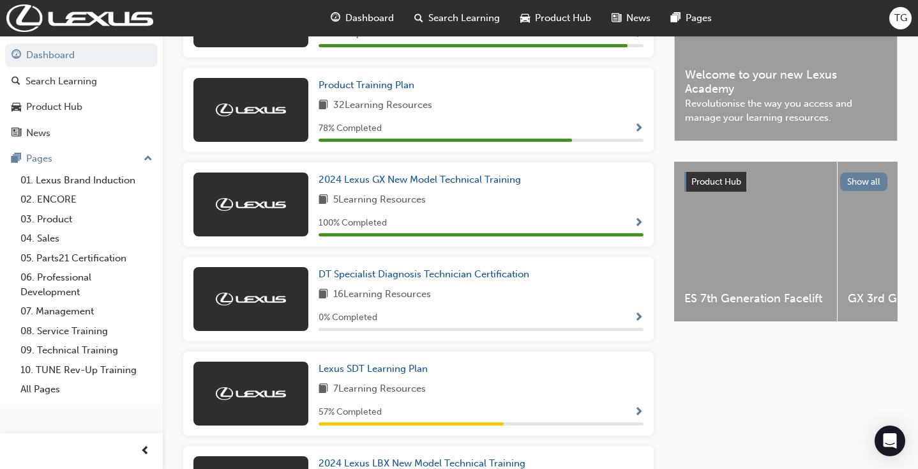
scroll to position [360, 0]
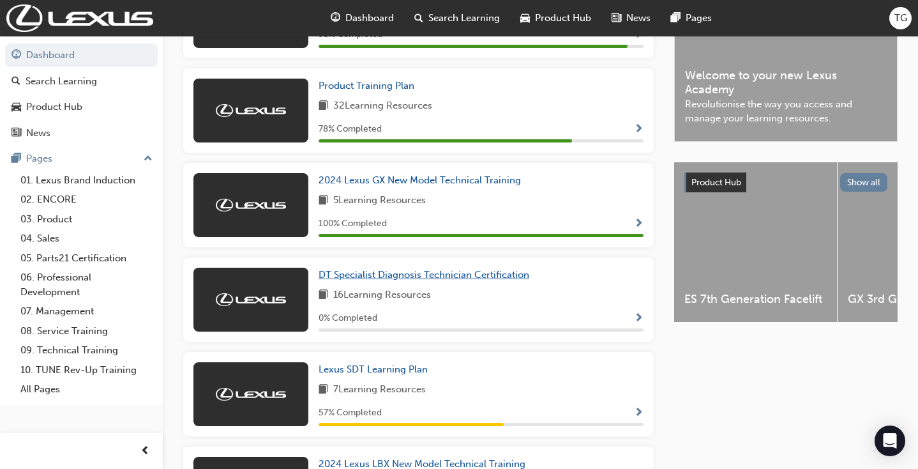
click at [409, 277] on span "DT Specialist Diagnosis Technician Certification" at bounding box center [424, 274] width 211 height 11
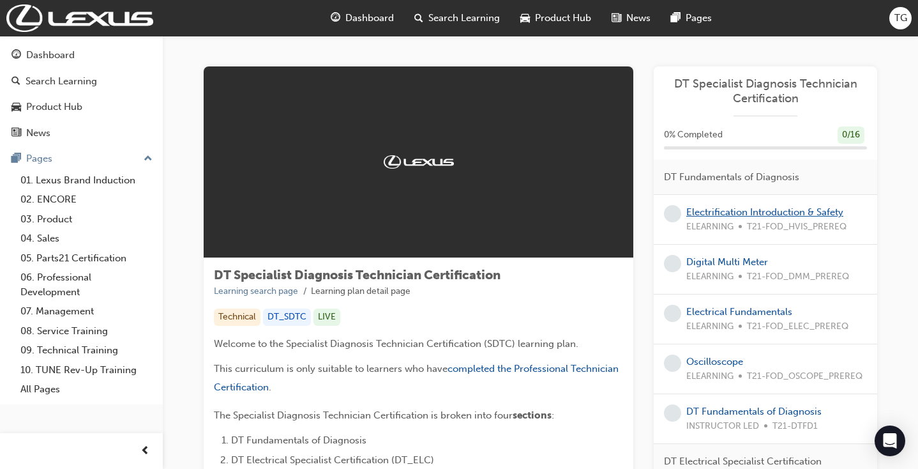
click at [759, 211] on link "Electrification Introduction & Safety" at bounding box center [765, 211] width 157 height 11
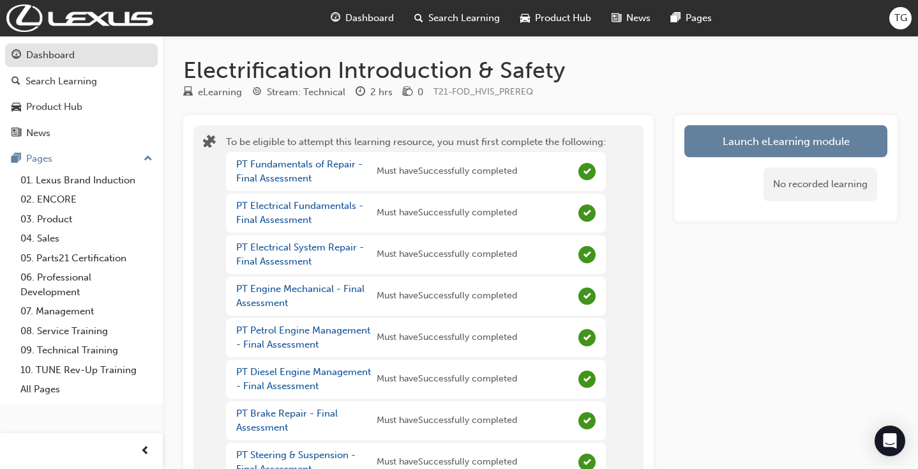
click at [49, 55] on div "Dashboard" at bounding box center [50, 55] width 49 height 15
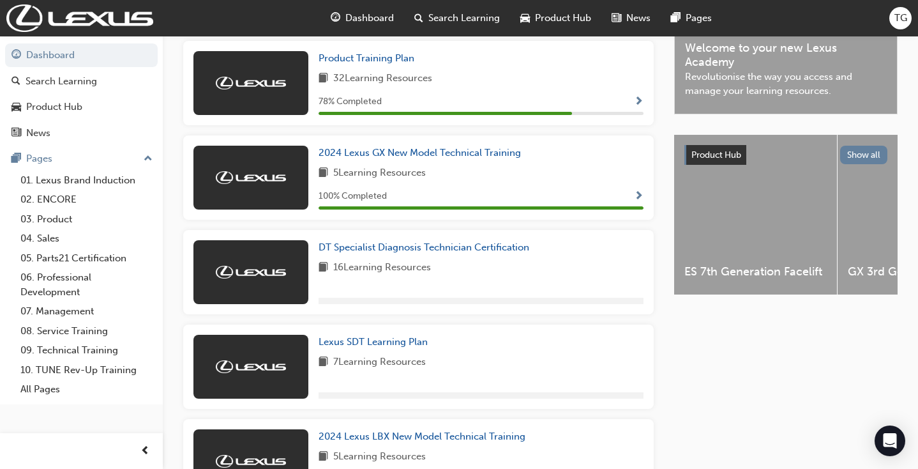
scroll to position [388, 0]
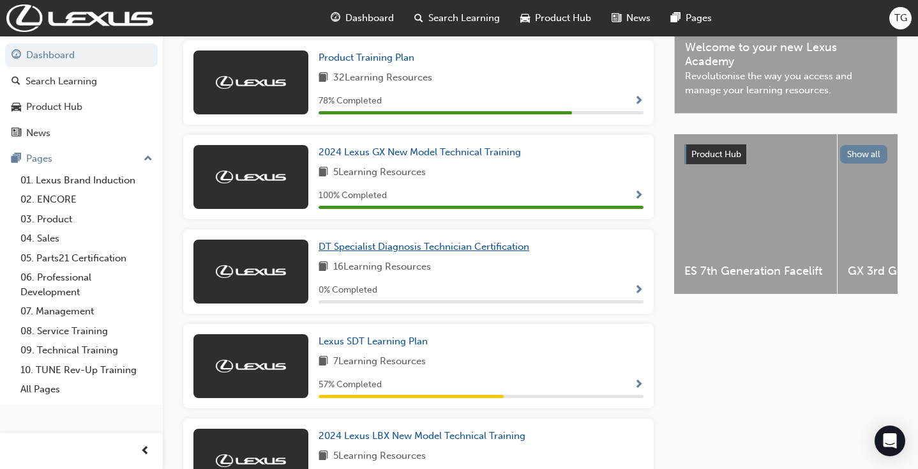
click at [445, 241] on span "DT Specialist Diagnosis Technician Certification" at bounding box center [424, 246] width 211 height 11
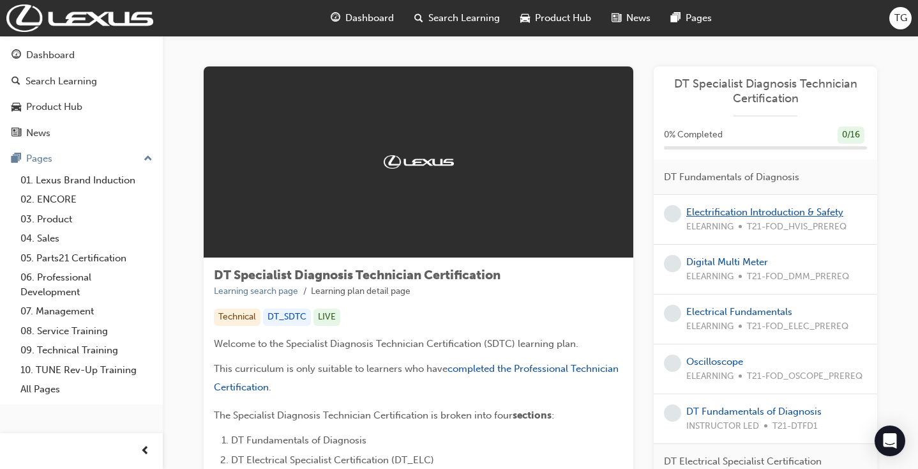
click at [768, 207] on link "Electrification Introduction & Safety" at bounding box center [765, 211] width 157 height 11
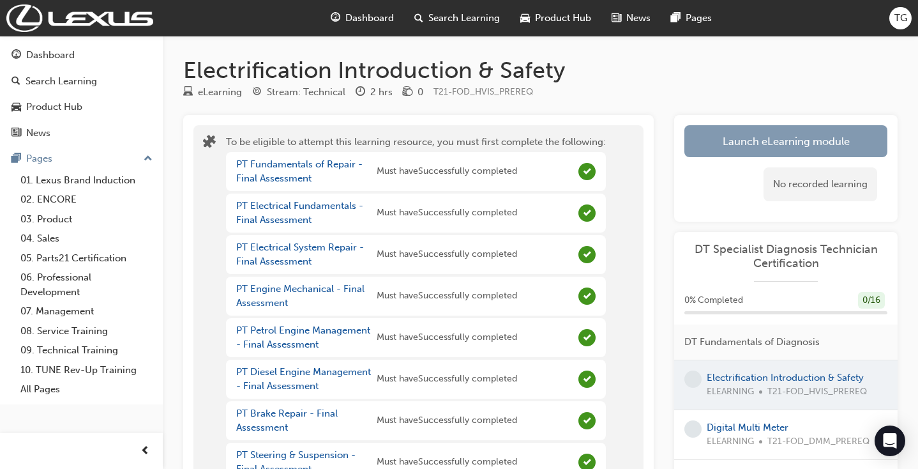
click at [745, 137] on button "Launch eLearning module" at bounding box center [786, 141] width 203 height 32
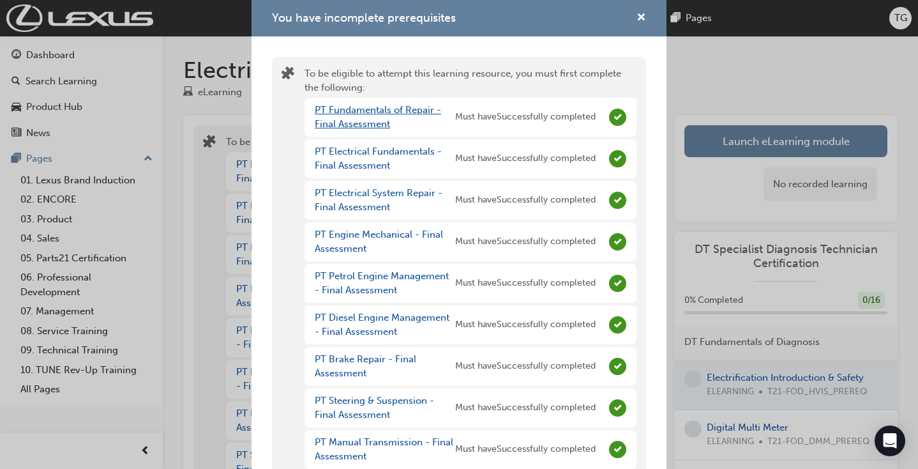
click at [383, 109] on link "PT Fundamentals of Repair - Final Assessment" at bounding box center [378, 117] width 126 height 26
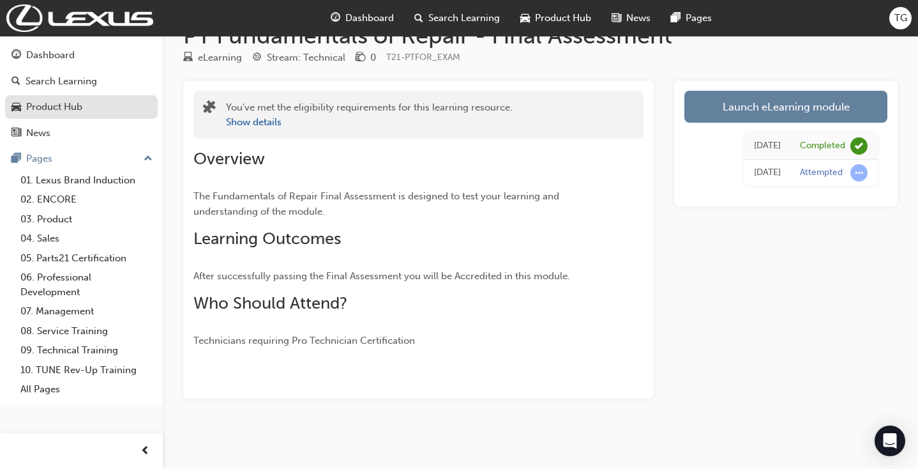
scroll to position [34, 0]
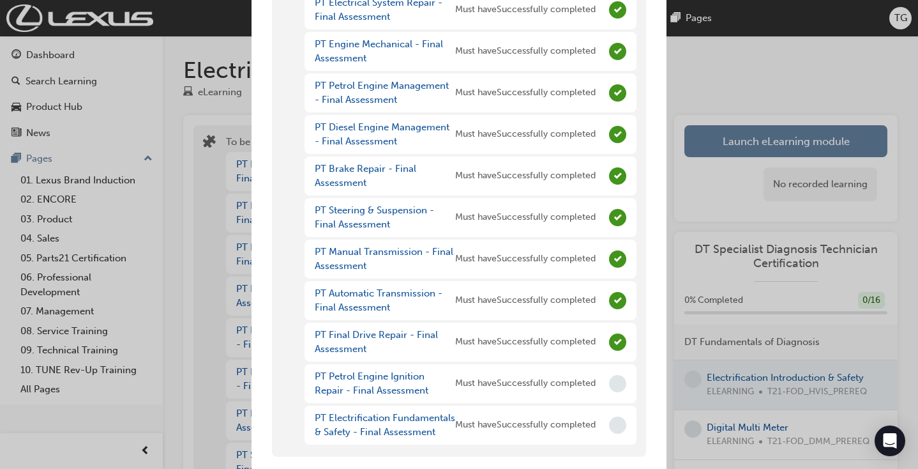
scroll to position [189, 0]
click at [397, 372] on link "PT Petrol Engine Ignition Repair - Final Assessment" at bounding box center [372, 385] width 114 height 26
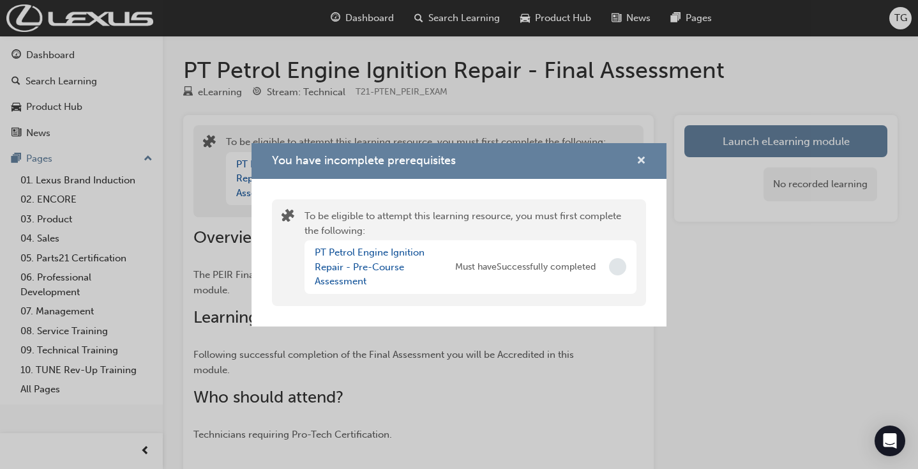
click at [641, 157] on span "cross-icon" at bounding box center [642, 161] width 10 height 11
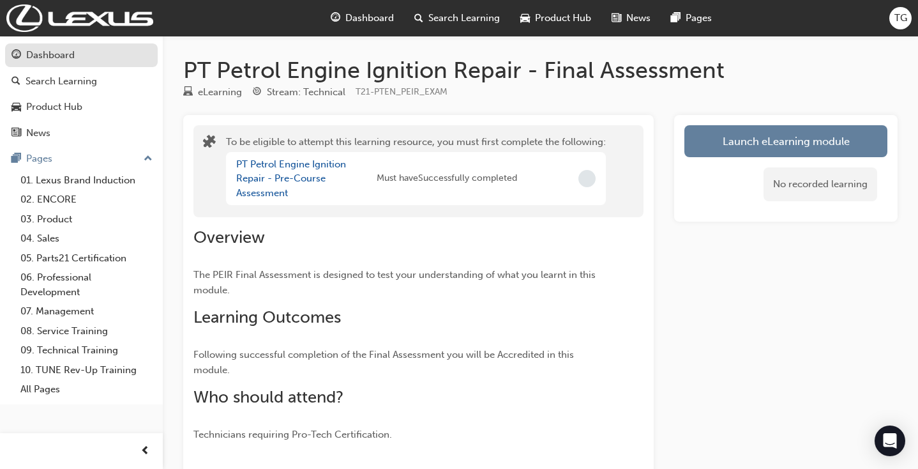
click at [105, 54] on div "Dashboard" at bounding box center [81, 55] width 140 height 16
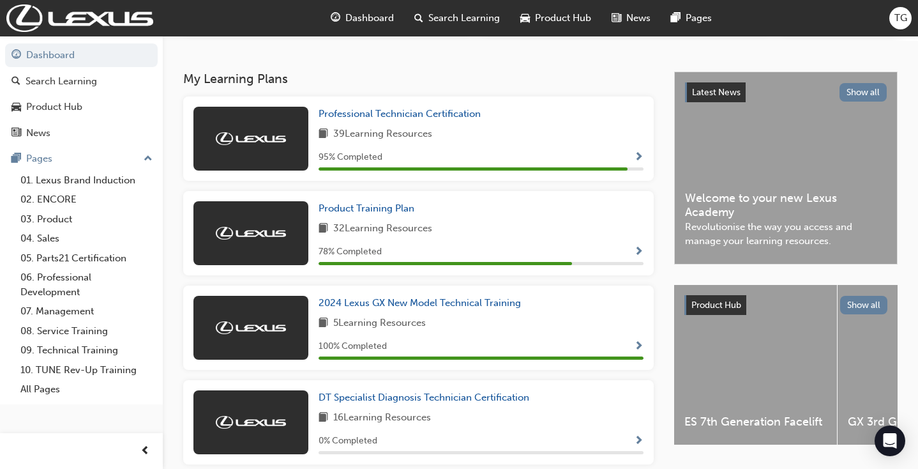
scroll to position [255, 0]
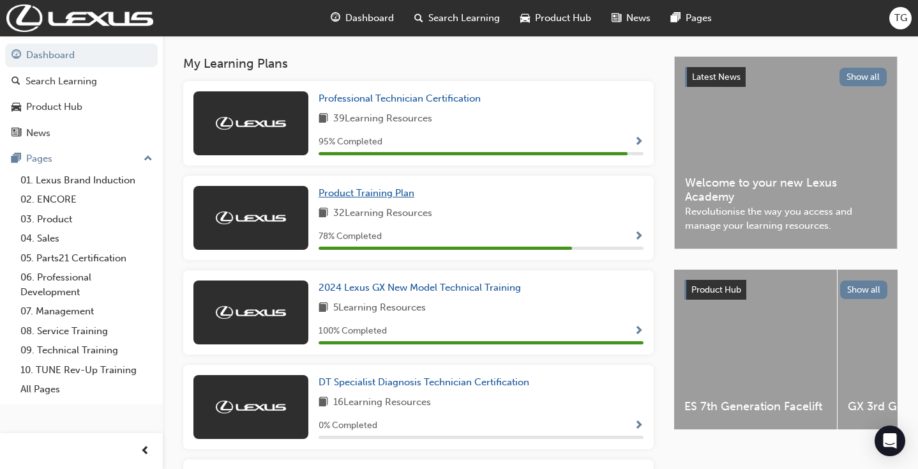
click at [377, 198] on span "Product Training Plan" at bounding box center [367, 192] width 96 height 11
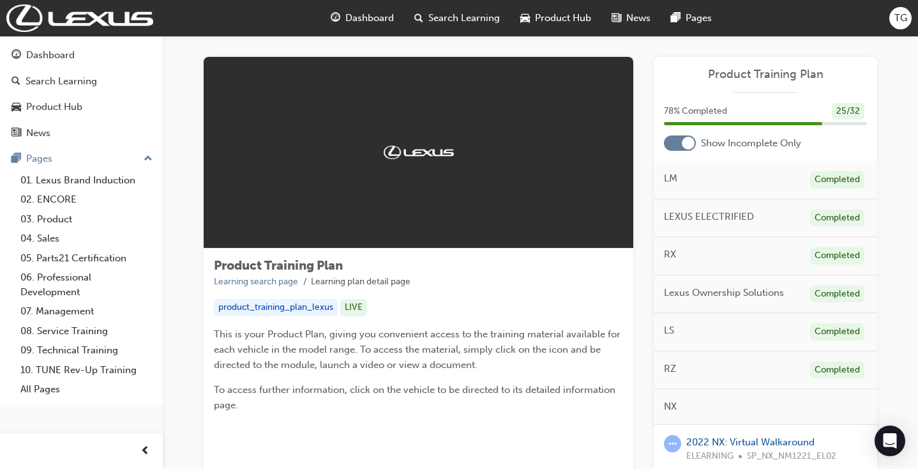
scroll to position [13, 0]
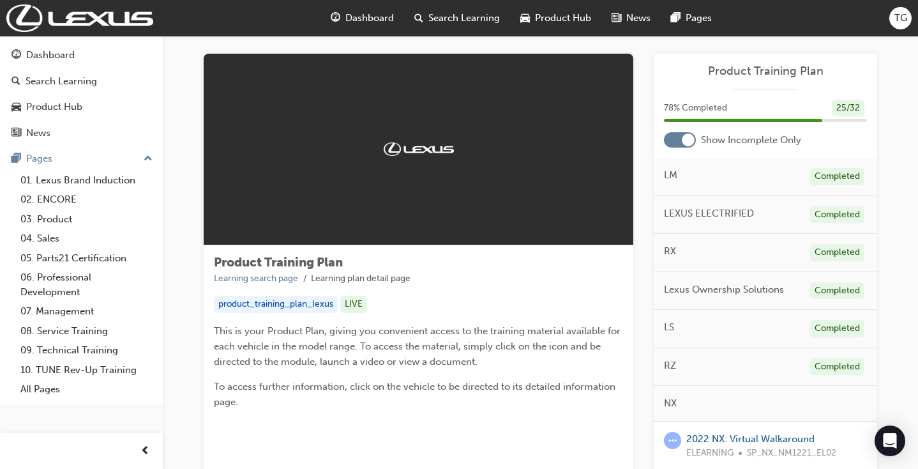
click at [669, 139] on div at bounding box center [680, 139] width 32 height 15
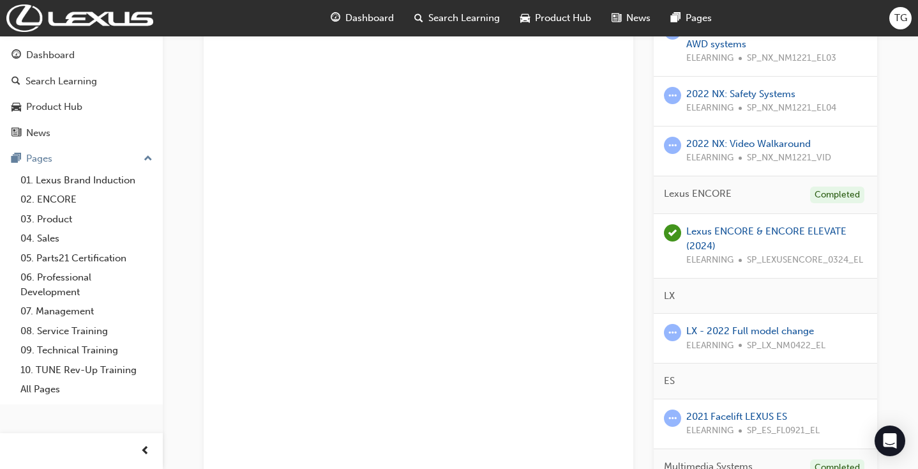
scroll to position [1421, 0]
click at [758, 323] on link "LX - 2022 Full model change" at bounding box center [751, 328] width 128 height 11
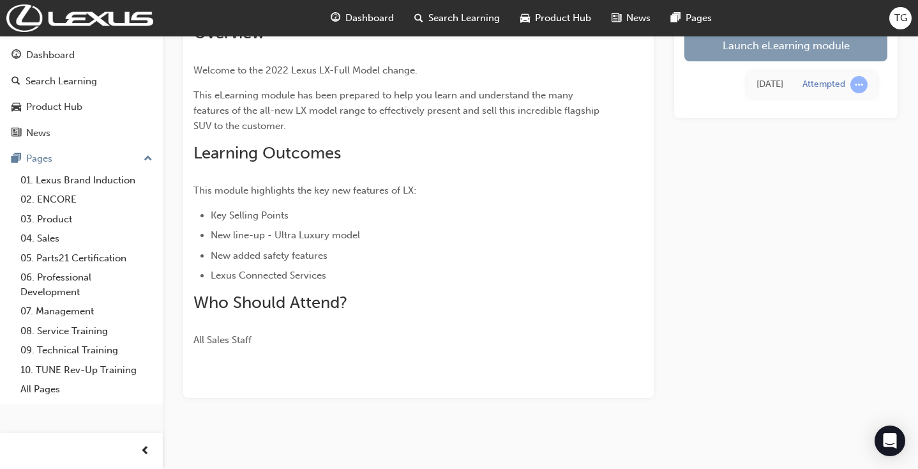
click at [752, 43] on link "Launch eLearning module" at bounding box center [786, 45] width 203 height 32
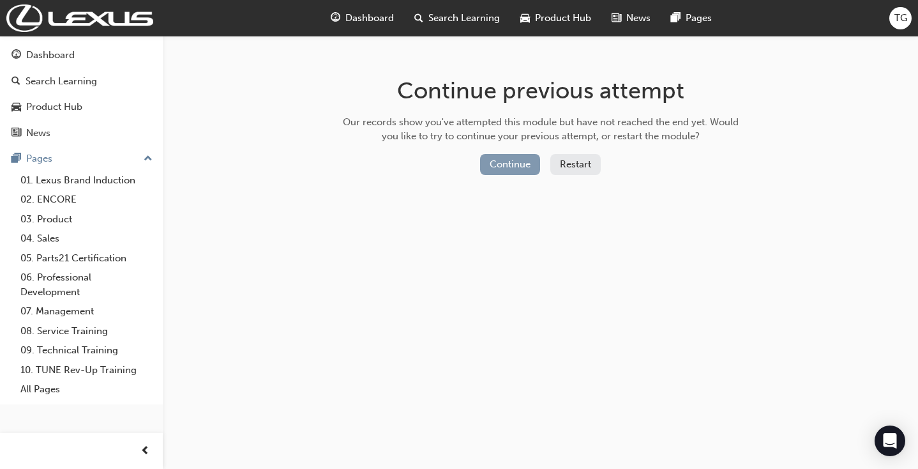
click at [521, 162] on button "Continue" at bounding box center [510, 164] width 60 height 21
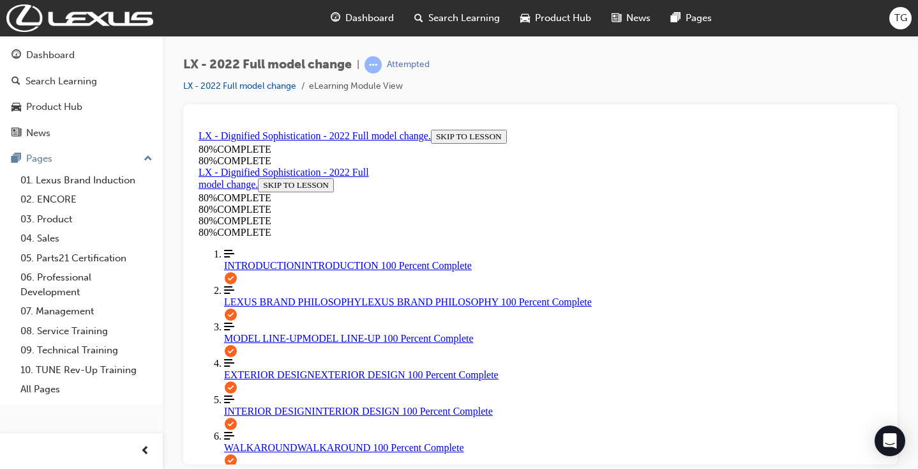
scroll to position [402, 0]
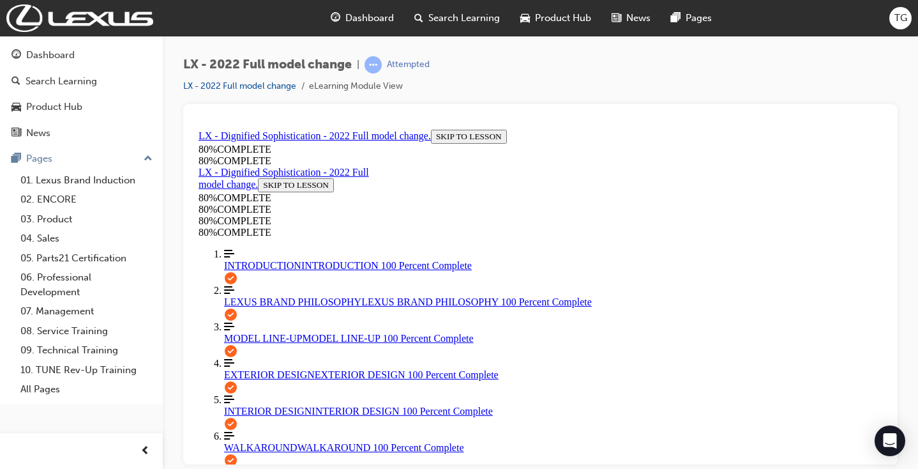
scroll to position [356, 0]
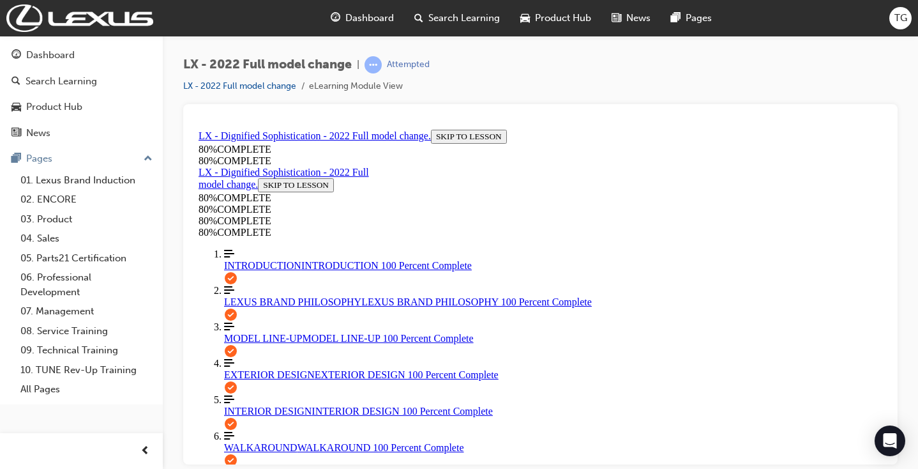
scroll to position [0, 0]
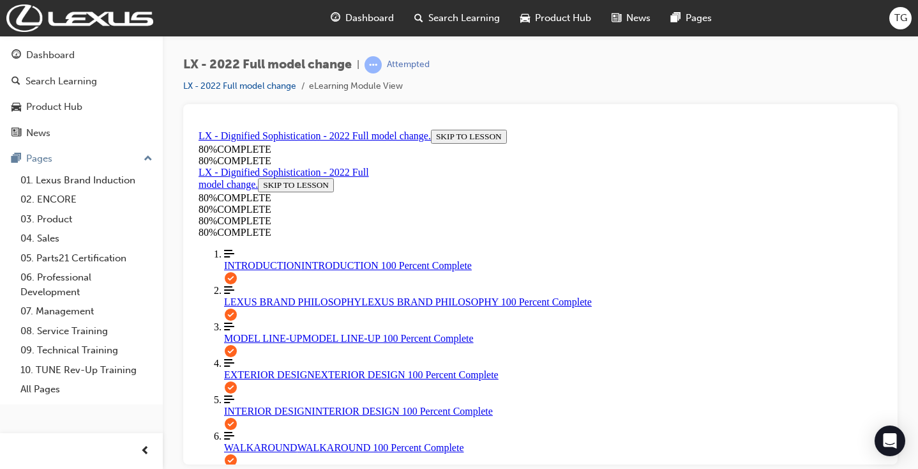
scroll to position [0, 0]
click at [63, 61] on div "Dashboard" at bounding box center [50, 55] width 49 height 15
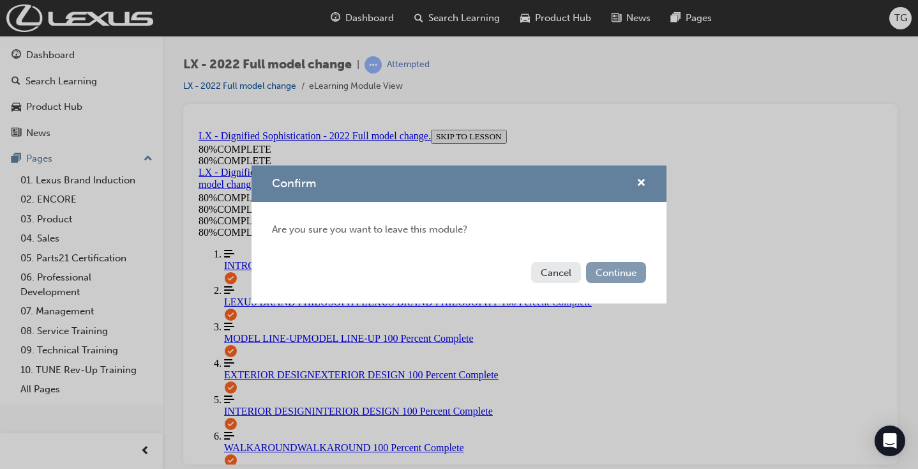
click at [609, 270] on button "Continue" at bounding box center [616, 272] width 60 height 21
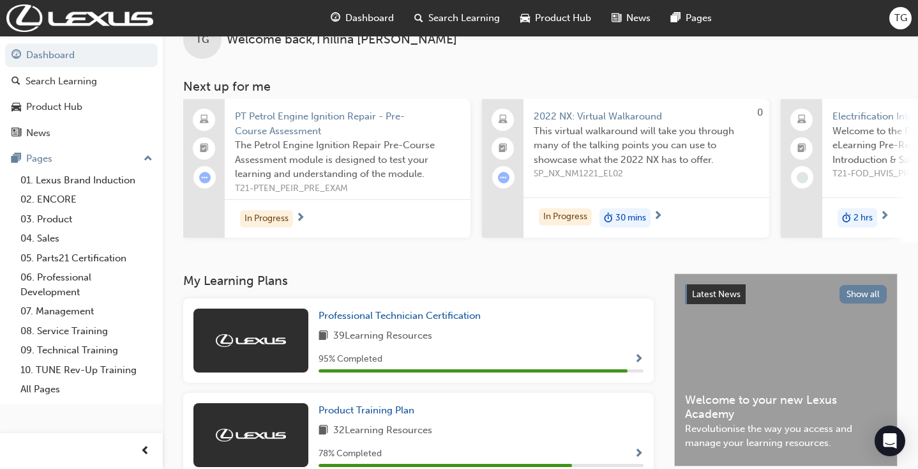
scroll to position [36, 0]
click at [390, 321] on span "Professional Technician Certification" at bounding box center [400, 314] width 162 height 11
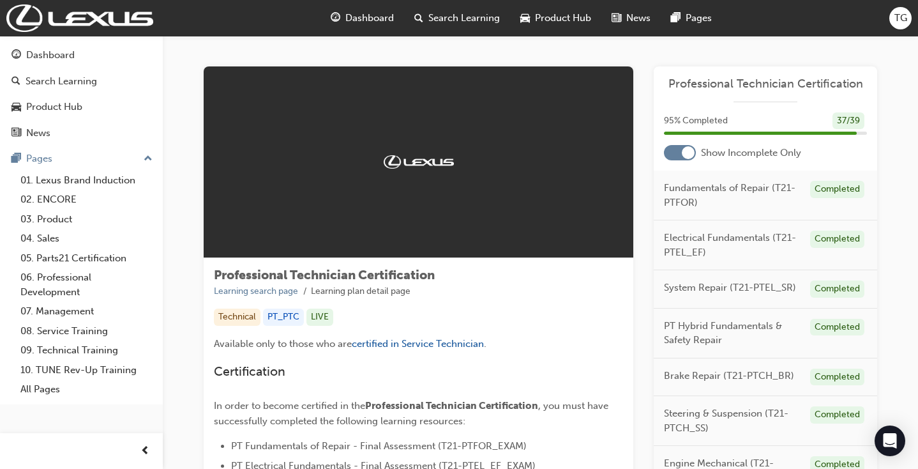
click at [669, 151] on div at bounding box center [680, 152] width 32 height 15
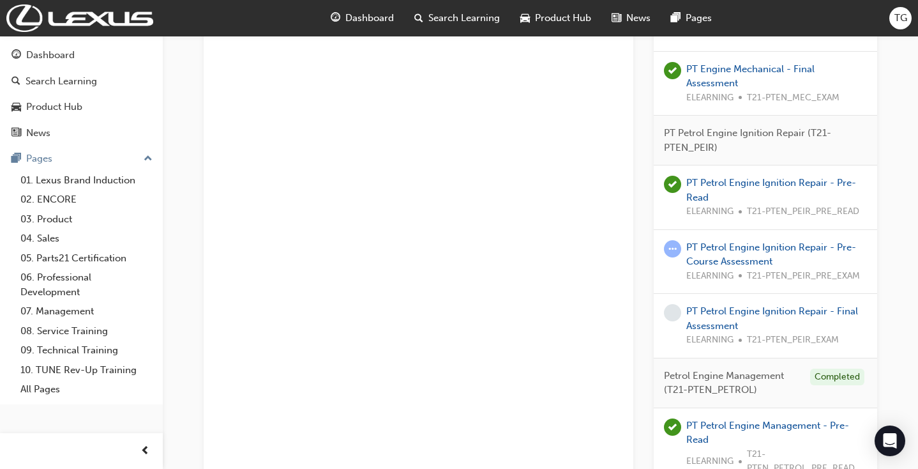
scroll to position [1657, 0]
click at [752, 241] on link "PT Petrol Engine Ignition Repair - Pre-Course Assessment" at bounding box center [772, 254] width 170 height 26
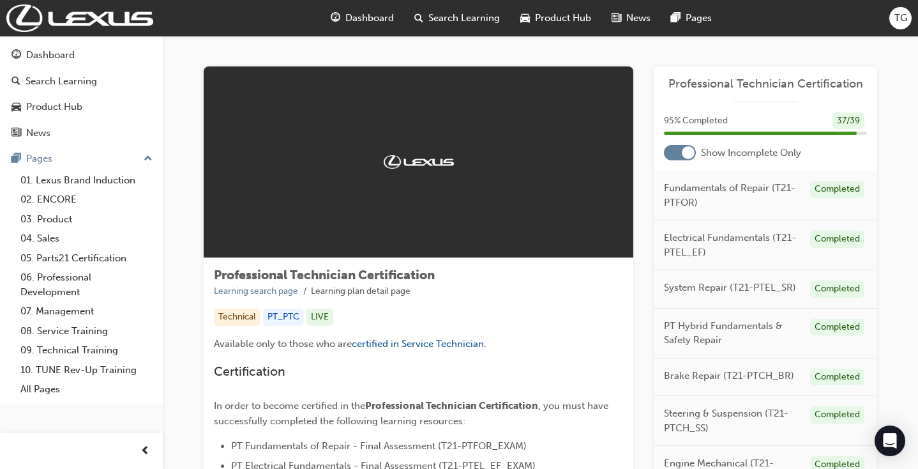
click at [673, 154] on div at bounding box center [680, 152] width 32 height 15
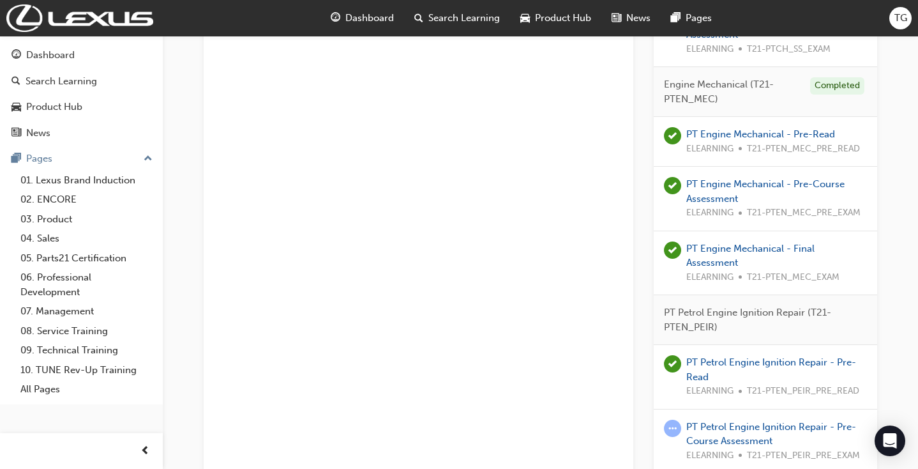
scroll to position [1482, 0]
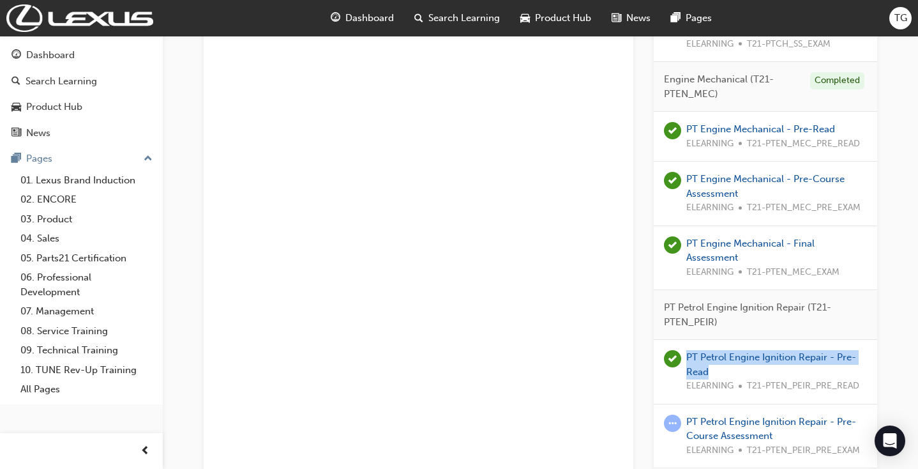
click at [902, 17] on span "TG" at bounding box center [901, 18] width 13 height 15
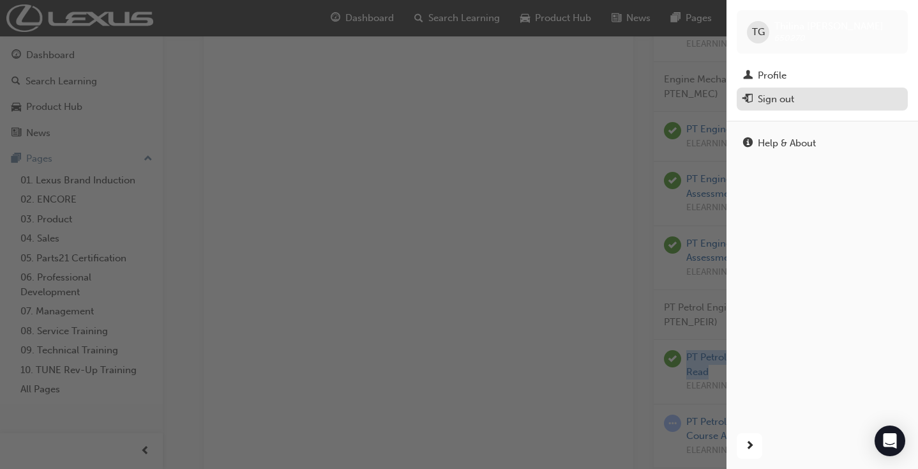
click at [834, 97] on div "Sign out" at bounding box center [822, 99] width 158 height 16
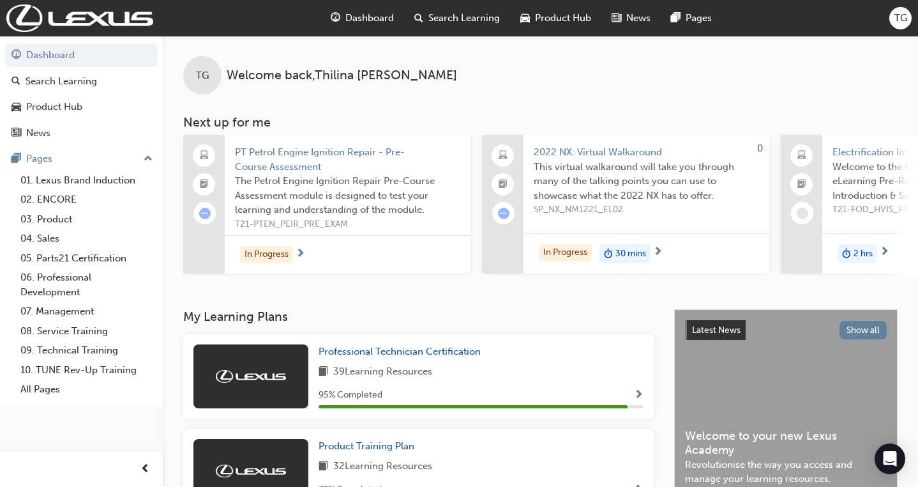
click at [899, 19] on span "TG" at bounding box center [901, 18] width 13 height 15
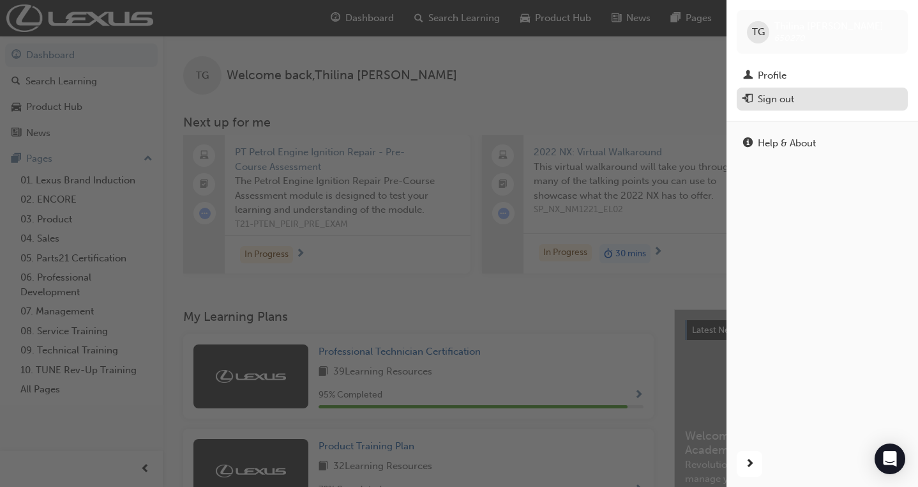
click at [788, 100] on div "Sign out" at bounding box center [776, 99] width 36 height 15
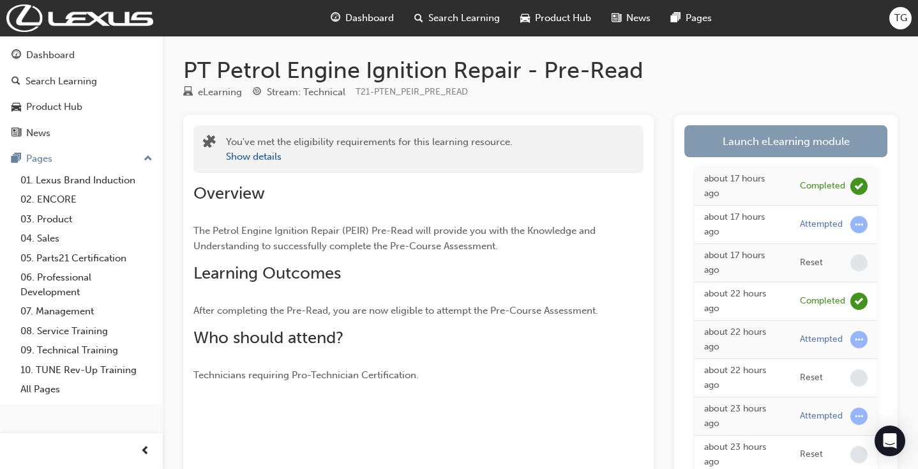
click at [735, 147] on link "Launch eLearning module" at bounding box center [786, 141] width 203 height 32
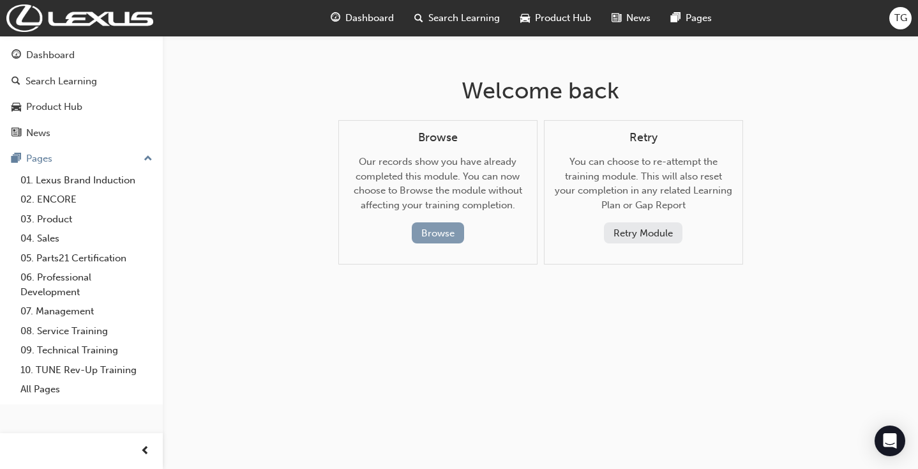
click at [433, 231] on button "Browse" at bounding box center [438, 232] width 52 height 21
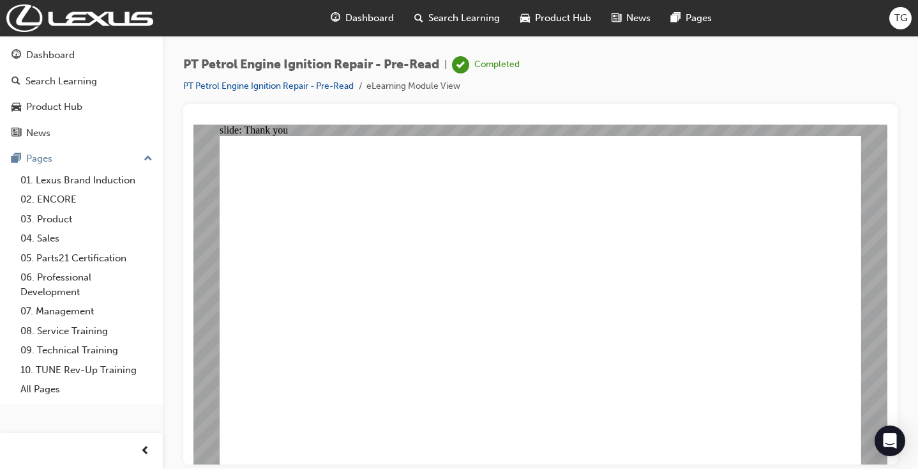
drag, startPoint x: 425, startPoint y: 403, endPoint x: 425, endPoint y: 395, distance: 8.3
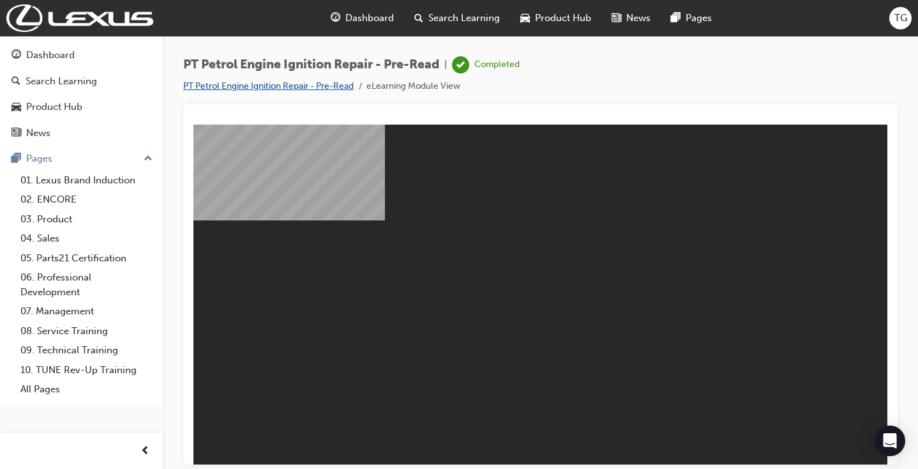
click at [292, 83] on link "PT Petrol Engine Ignition Repair - Pre-Read" at bounding box center [268, 85] width 171 height 11
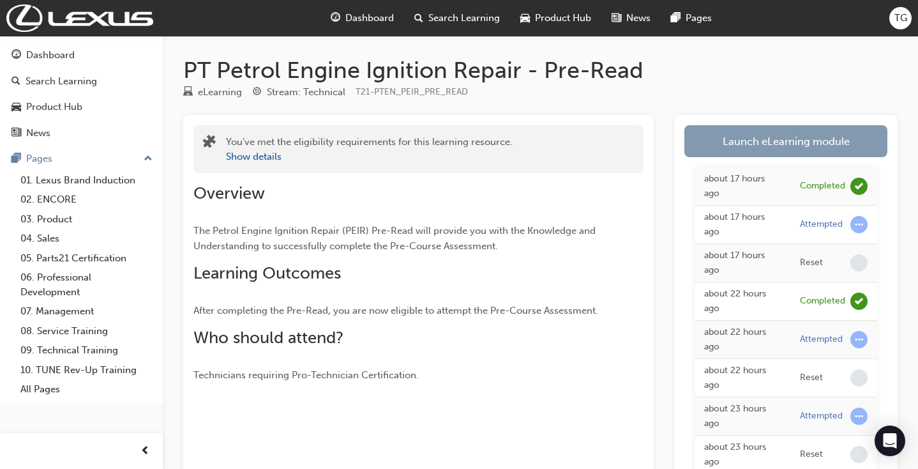
click at [775, 143] on link "Launch eLearning module" at bounding box center [786, 141] width 203 height 32
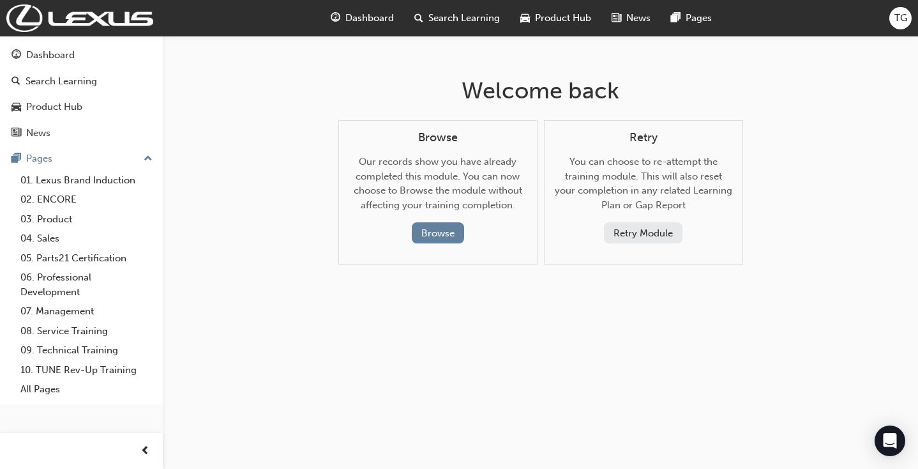
click at [650, 229] on button "Retry Module" at bounding box center [643, 232] width 79 height 21
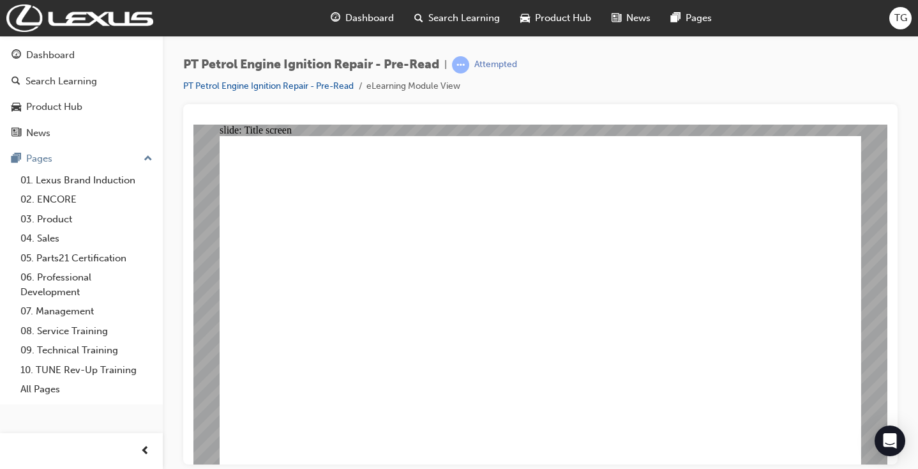
scroll to position [1, 0]
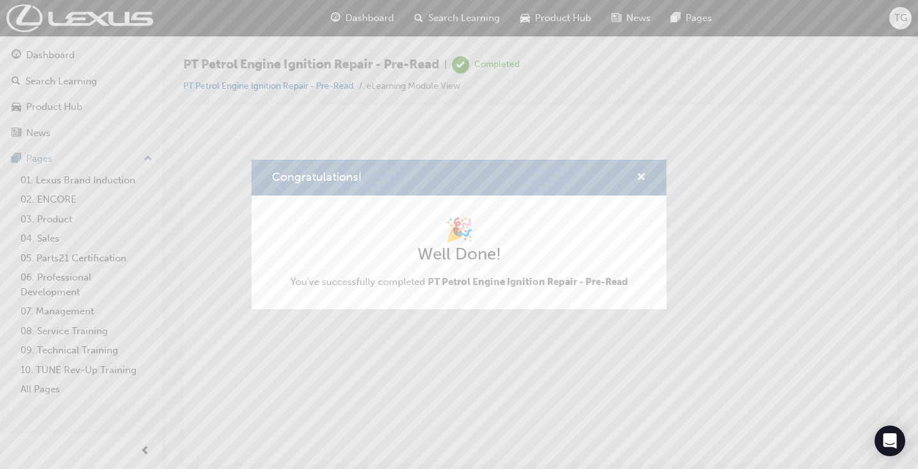
click at [641, 174] on span "cross-icon" at bounding box center [642, 177] width 10 height 11
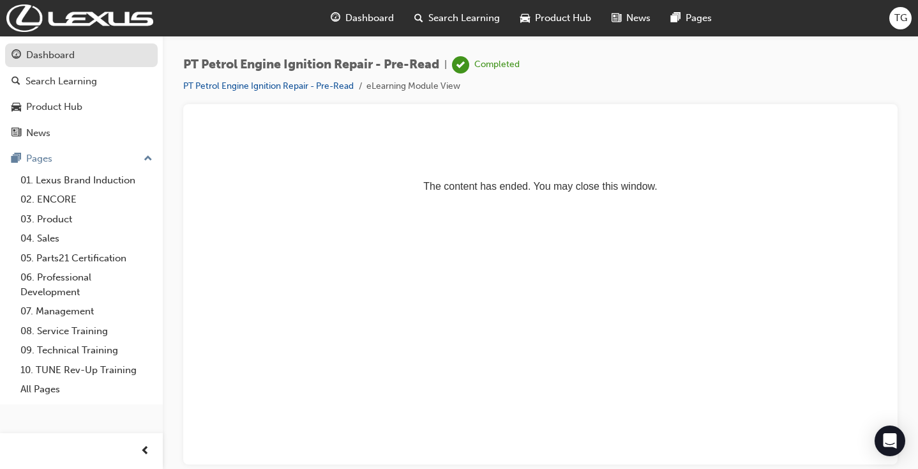
click at [22, 63] on link "Dashboard" at bounding box center [81, 55] width 153 height 24
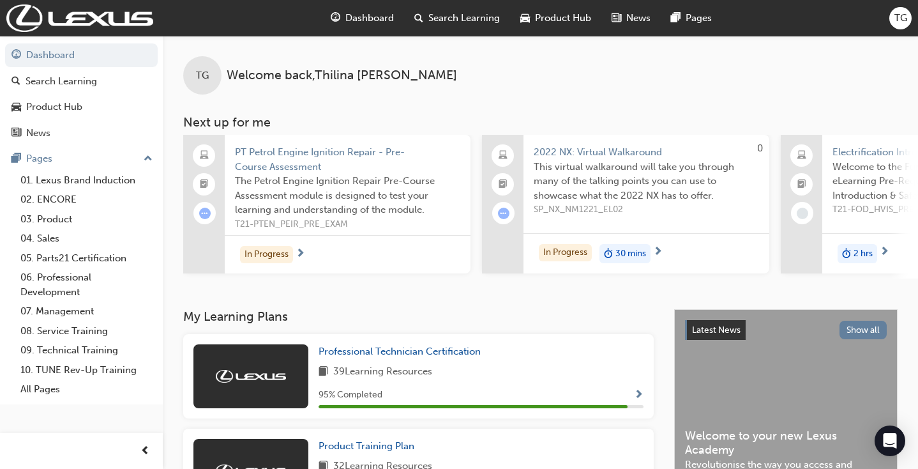
click at [898, 15] on span "TG" at bounding box center [901, 18] width 13 height 15
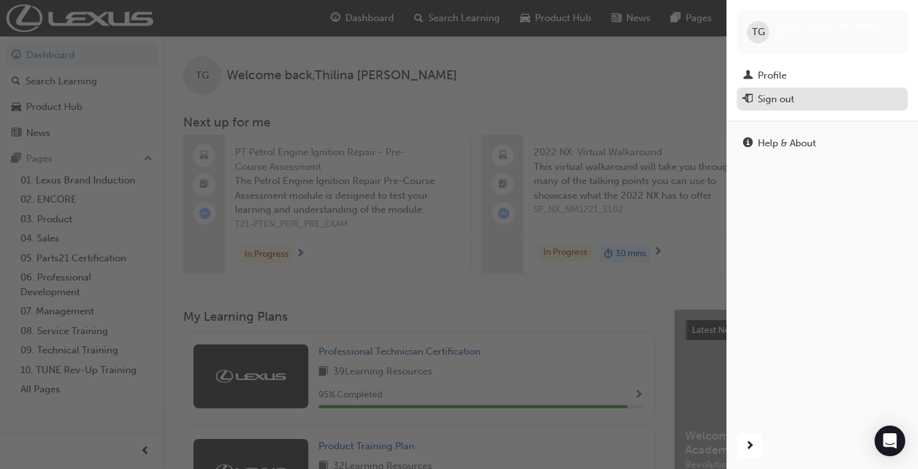
click at [784, 89] on button "Sign out" at bounding box center [822, 100] width 171 height 24
